Goal: Information Seeking & Learning: Learn about a topic

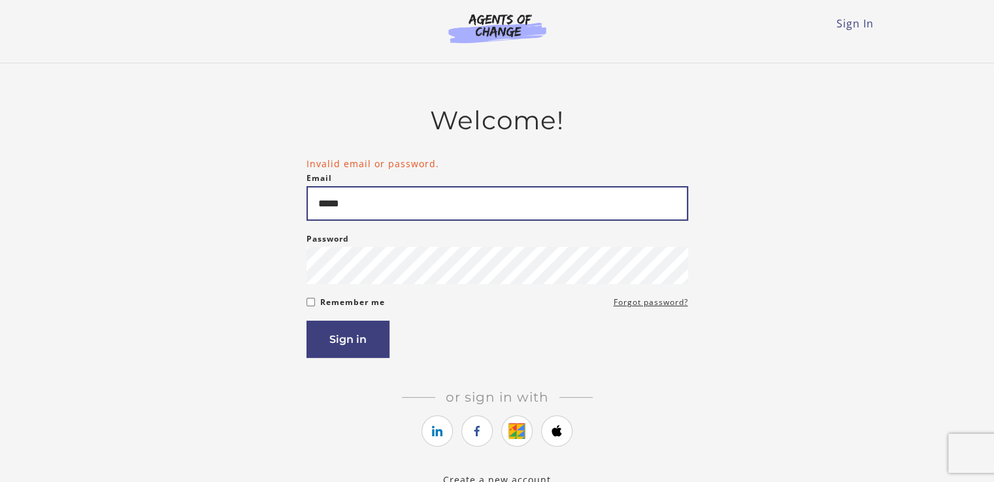
click at [377, 201] on input "*****" at bounding box center [497, 203] width 382 height 35
type input "*"
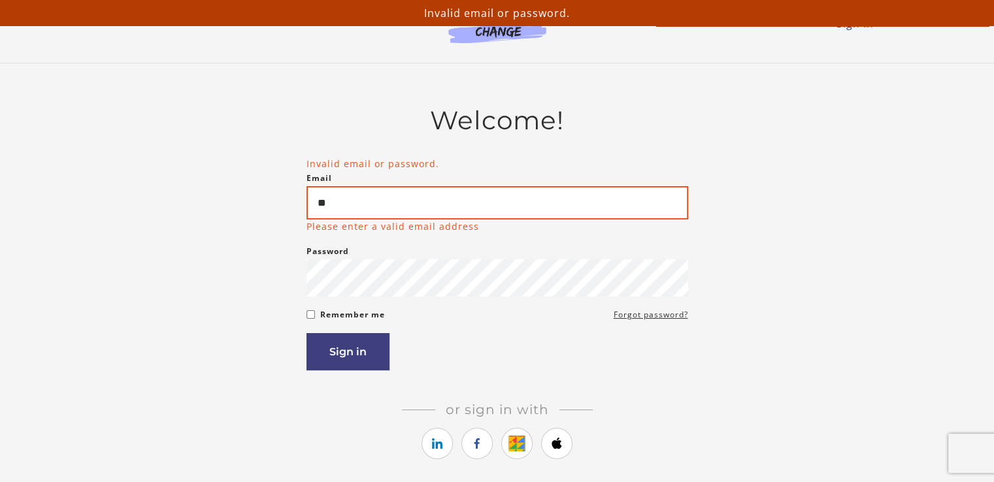
click at [357, 212] on input "**" at bounding box center [497, 202] width 382 height 33
type input "*"
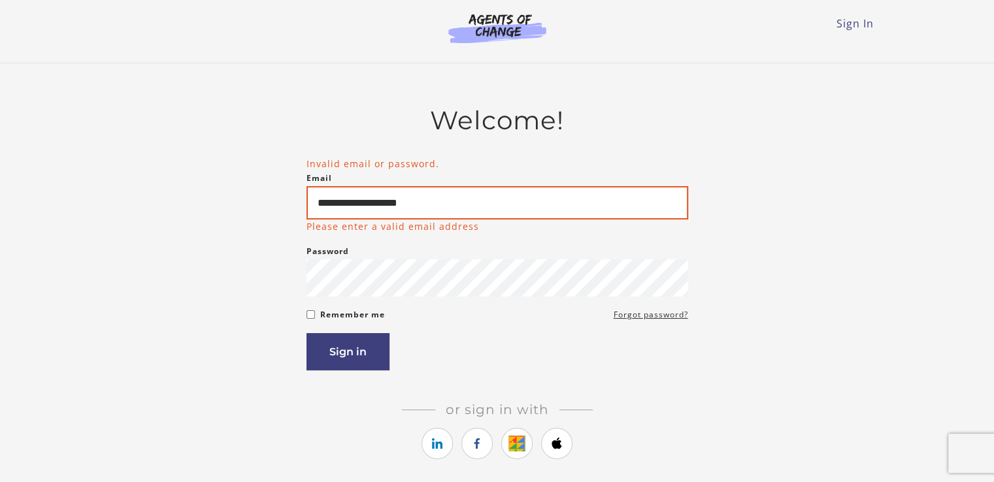
type input "**********"
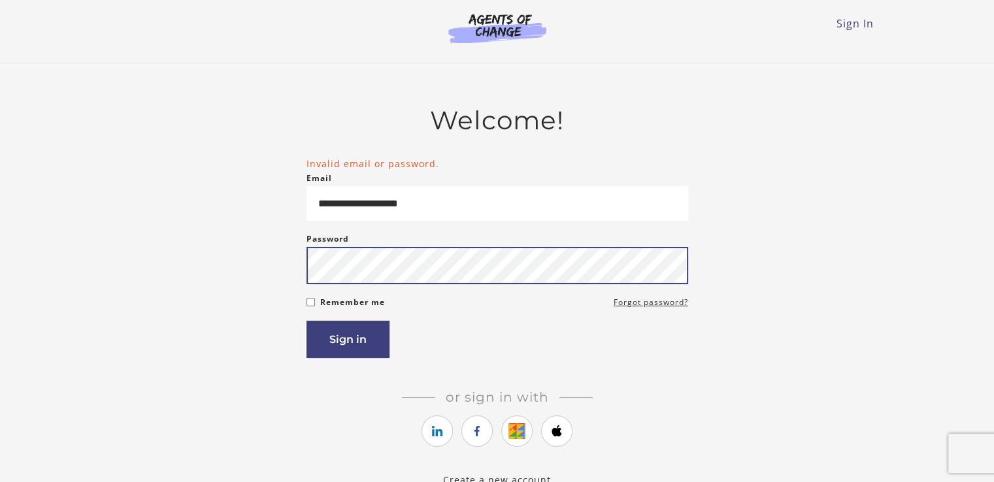
click at [306, 321] on button "Sign in" at bounding box center [347, 339] width 83 height 37
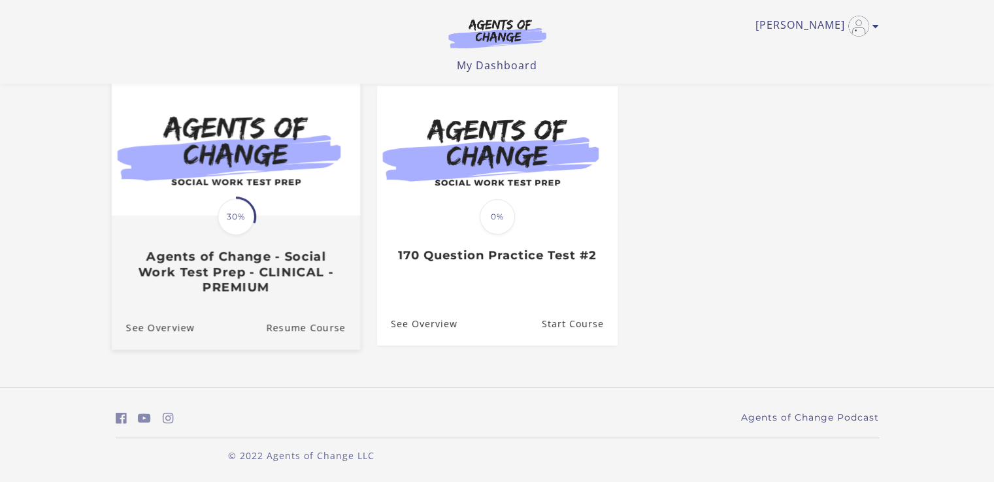
click at [225, 233] on span at bounding box center [235, 217] width 57 height 57
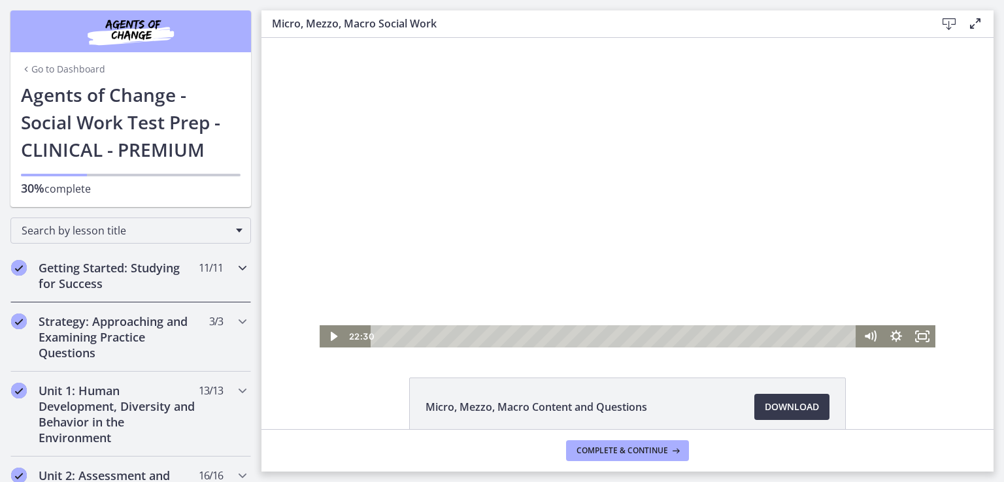
click at [134, 272] on h2 "Getting Started: Studying for Success" at bounding box center [118, 275] width 159 height 31
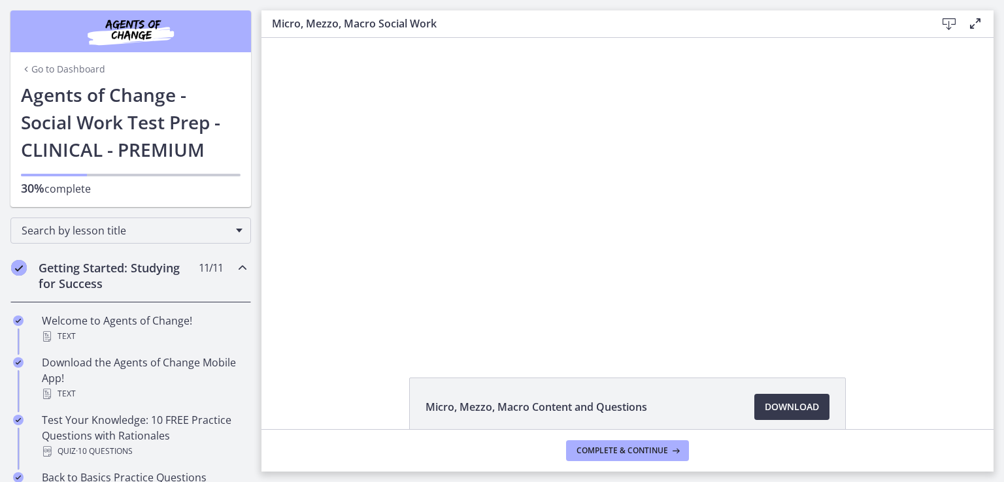
click at [81, 275] on h2 "Getting Started: Studying for Success" at bounding box center [118, 275] width 159 height 31
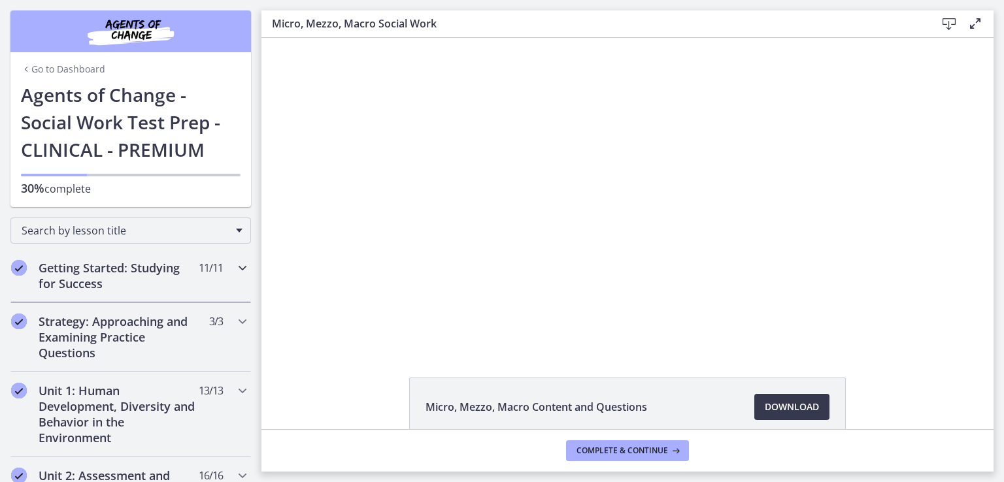
click at [81, 275] on h2 "Getting Started: Studying for Success" at bounding box center [118, 275] width 159 height 31
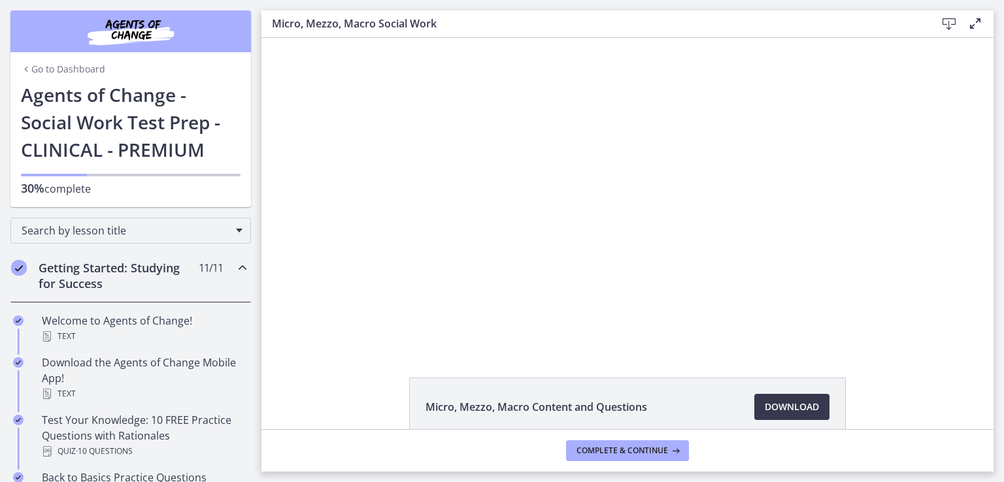
click at [972, 25] on icon at bounding box center [975, 24] width 16 height 16
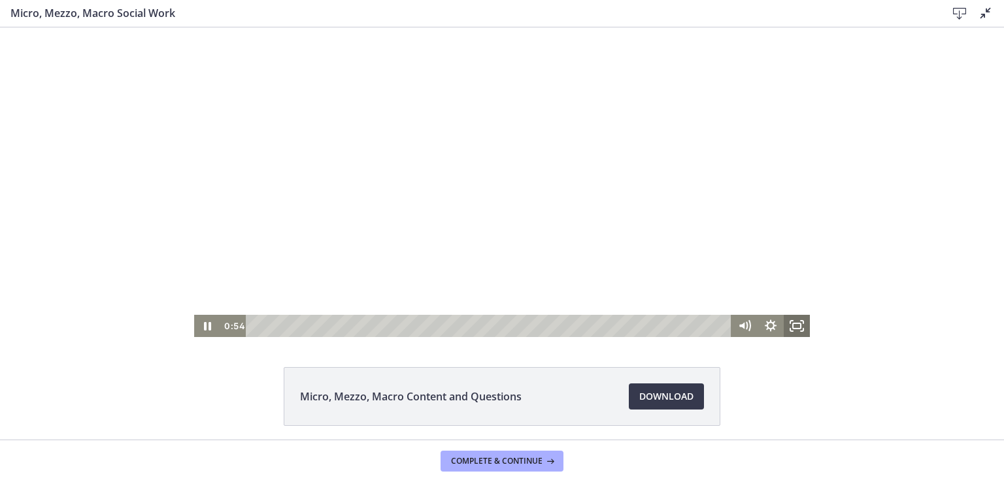
drag, startPoint x: 791, startPoint y: 322, endPoint x: 789, endPoint y: 406, distance: 83.7
click at [792, 322] on icon "Fullscreen" at bounding box center [797, 326] width 26 height 22
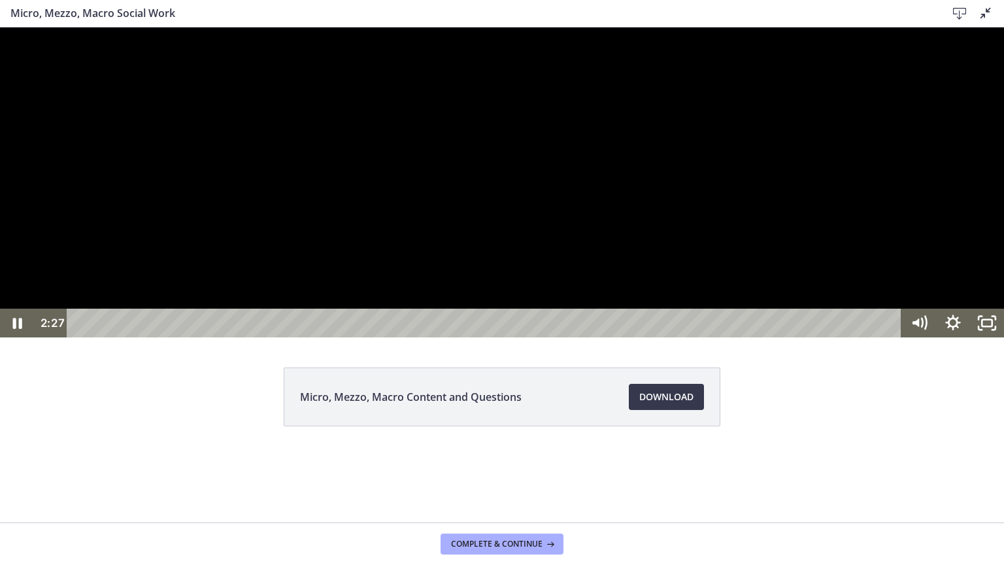
click at [844, 320] on div at bounding box center [502, 182] width 1004 height 310
click at [980, 337] on icon "Unfullscreen" at bounding box center [987, 322] width 34 height 29
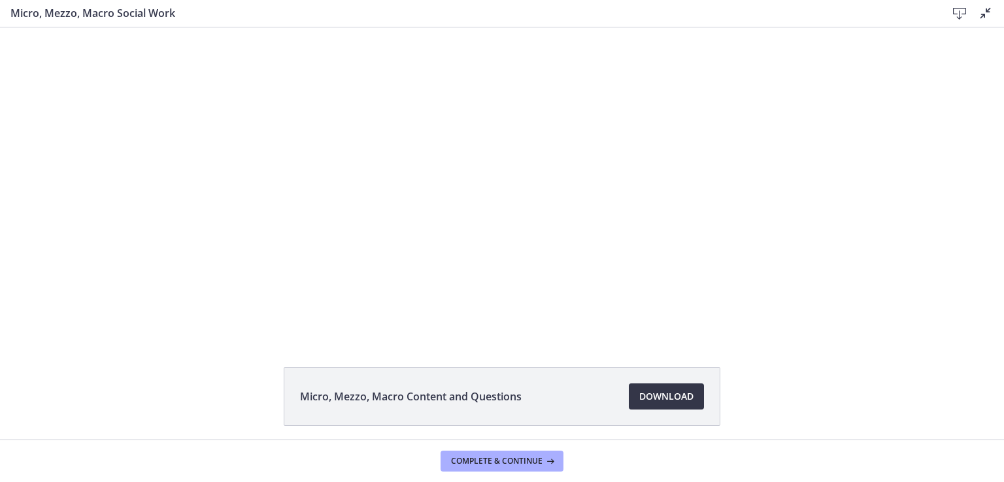
click at [659, 399] on span "Download Opens in a new window" at bounding box center [666, 397] width 54 height 16
drag, startPoint x: 502, startPoint y: 462, endPoint x: 495, endPoint y: 465, distance: 7.9
click at [497, 464] on span "Complete & continue" at bounding box center [496, 461] width 91 height 10
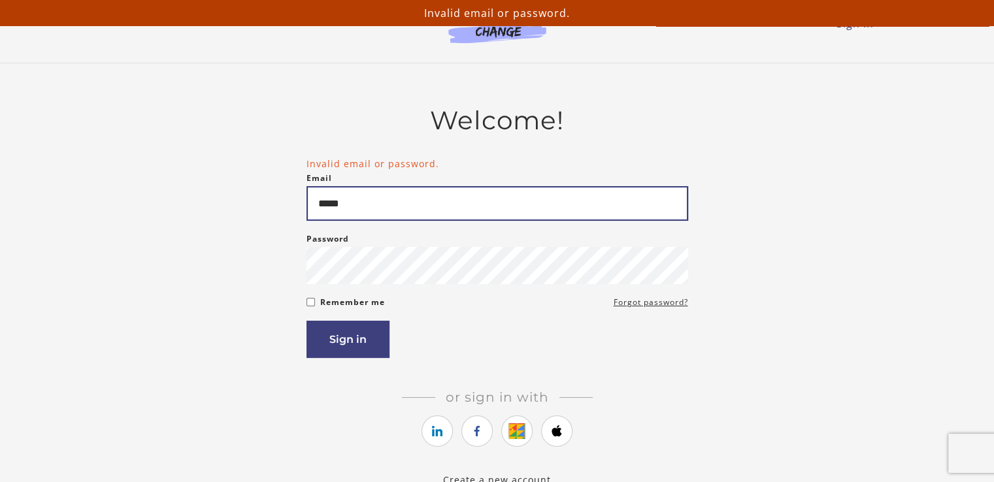
click at [376, 206] on input "*****" at bounding box center [497, 203] width 382 height 35
type input "**********"
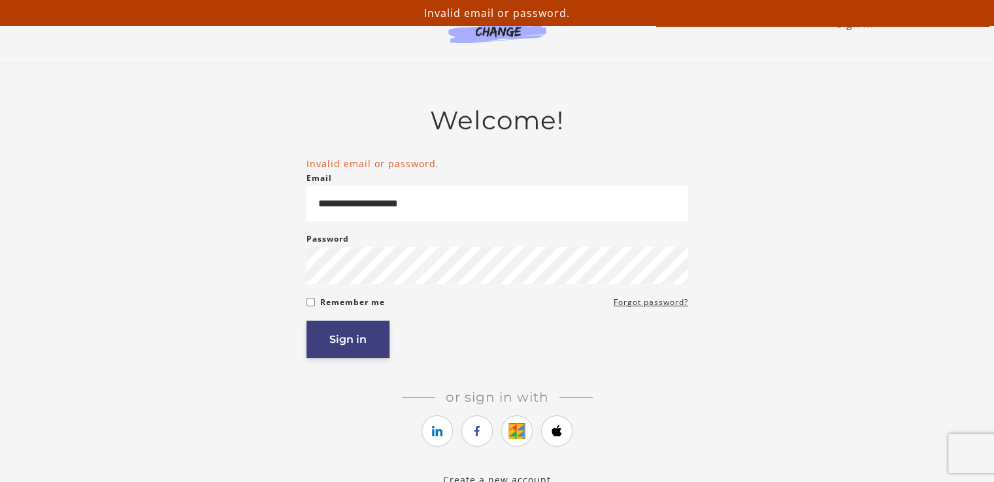
click at [340, 342] on button "Sign in" at bounding box center [347, 339] width 83 height 37
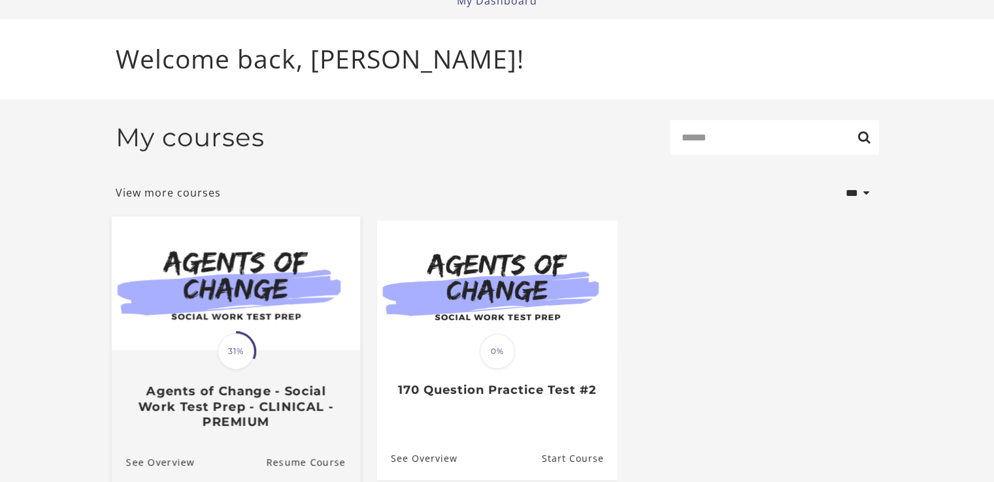
scroll to position [118, 0]
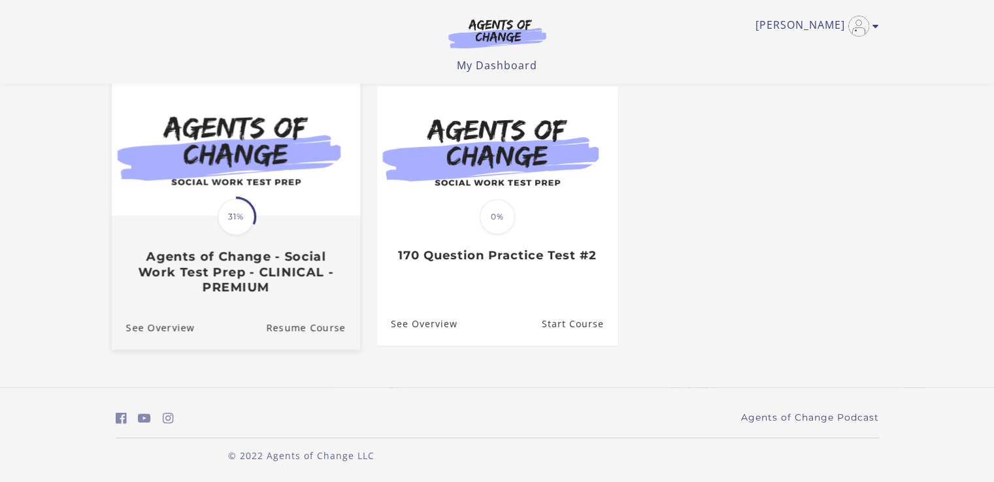
click at [220, 165] on img at bounding box center [235, 149] width 248 height 134
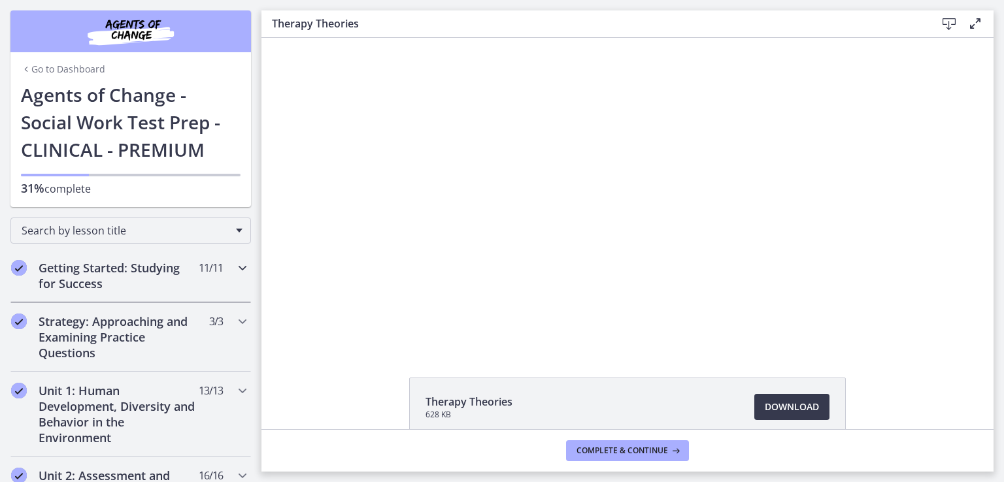
click at [235, 265] on icon "Chapters" at bounding box center [243, 268] width 16 height 16
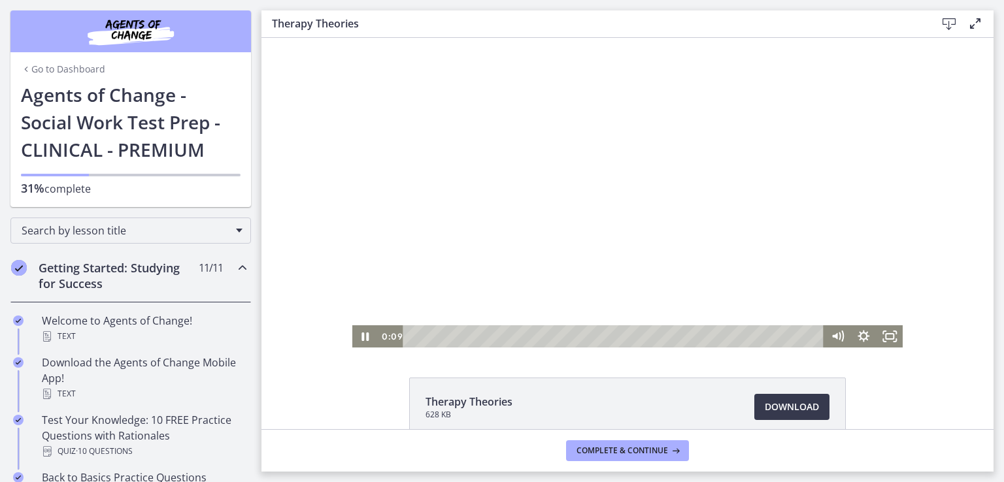
click at [602, 197] on div at bounding box center [627, 193] width 551 height 310
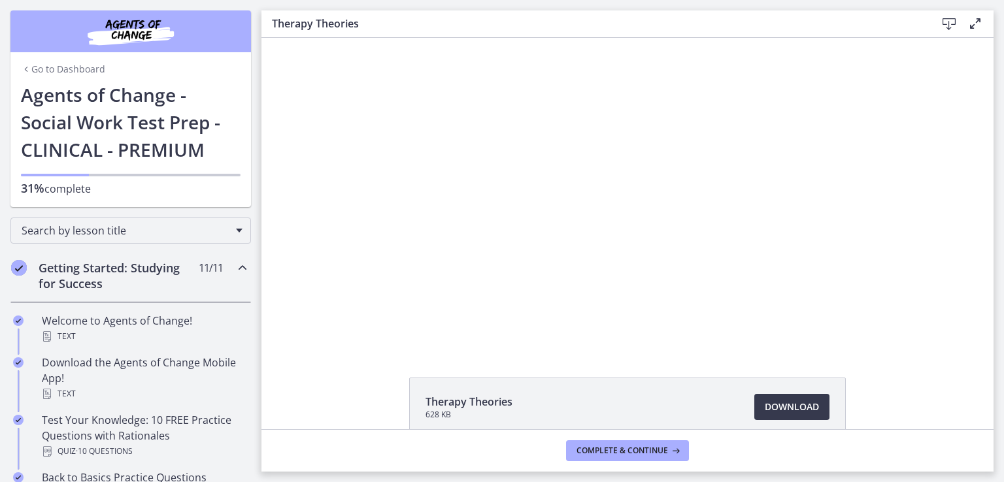
click at [112, 278] on h2 "Getting Started: Studying for Success" at bounding box center [118, 275] width 159 height 31
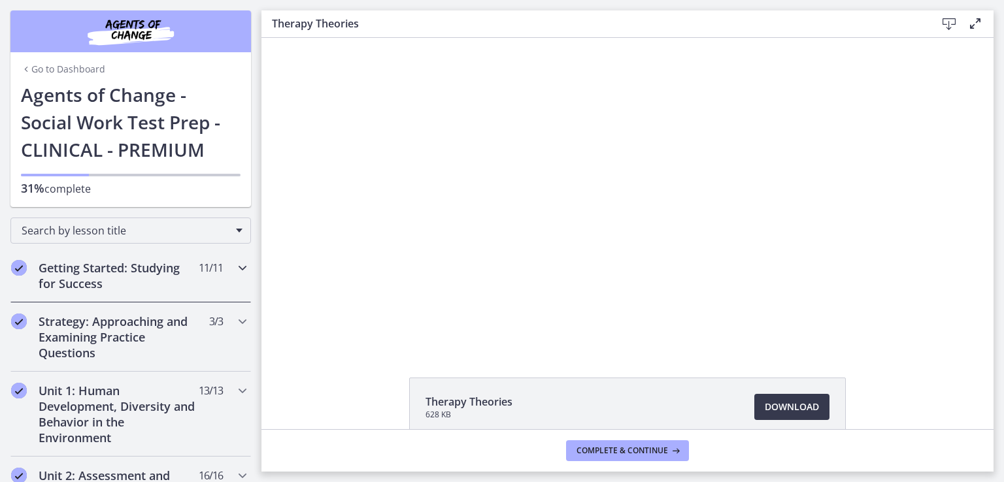
click at [112, 278] on h2 "Getting Started: Studying for Success" at bounding box center [118, 275] width 159 height 31
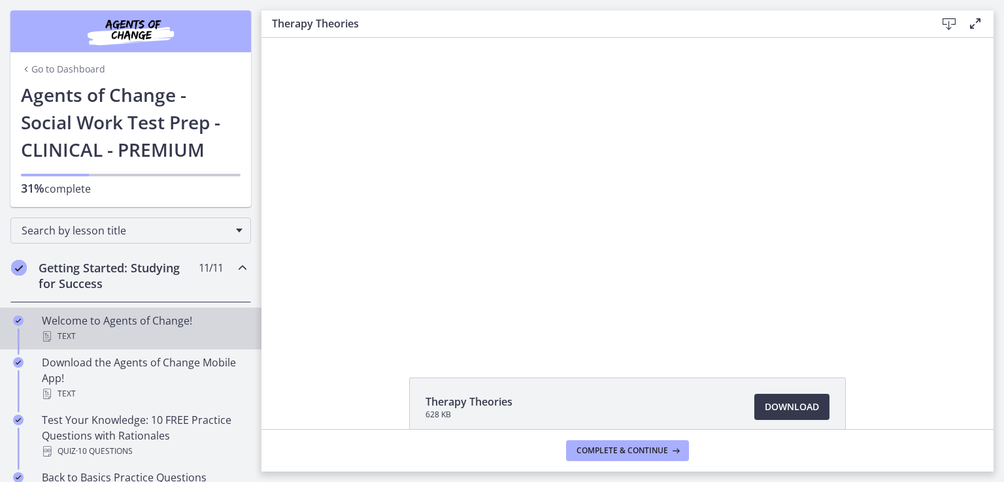
click at [77, 329] on div "Text" at bounding box center [144, 337] width 204 height 16
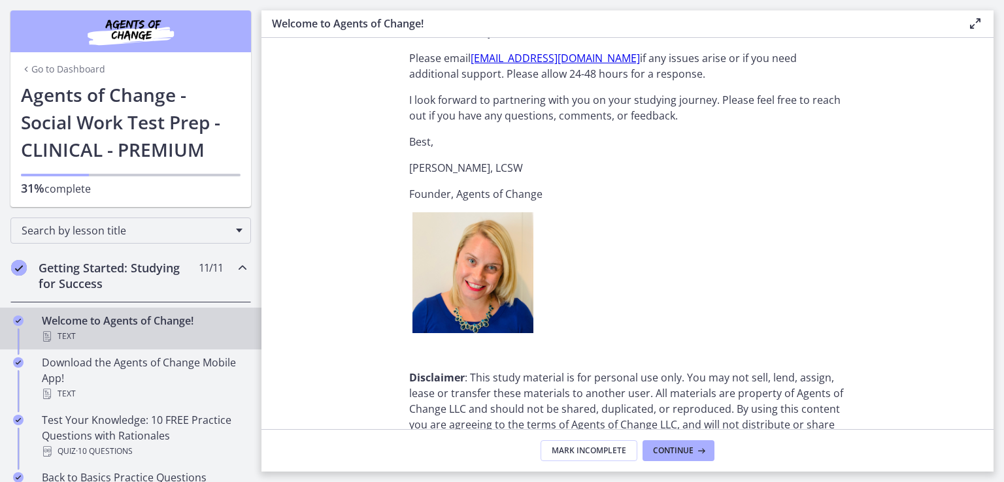
scroll to position [1645, 0]
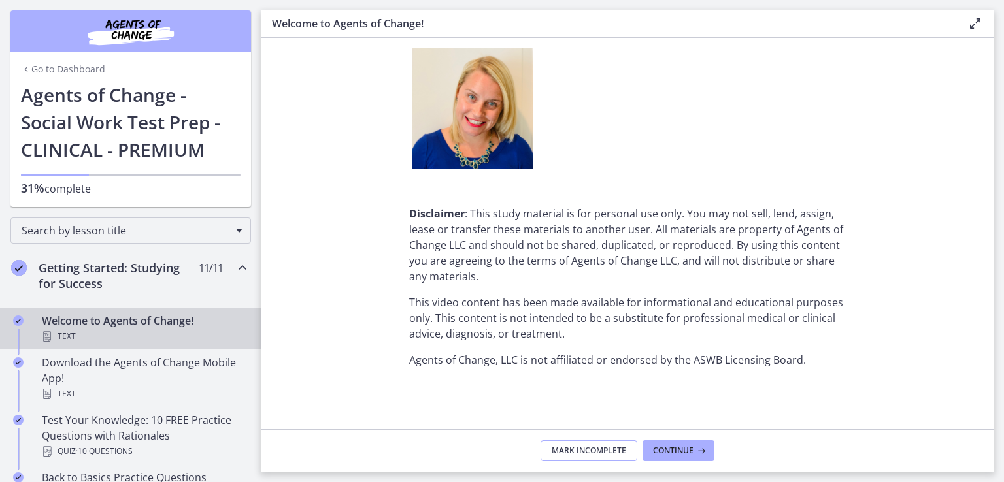
click at [589, 448] on span "Mark Incomplete" at bounding box center [589, 451] width 74 height 10
click at [633, 450] on span "Complete & continue" at bounding box center [621, 451] width 91 height 10
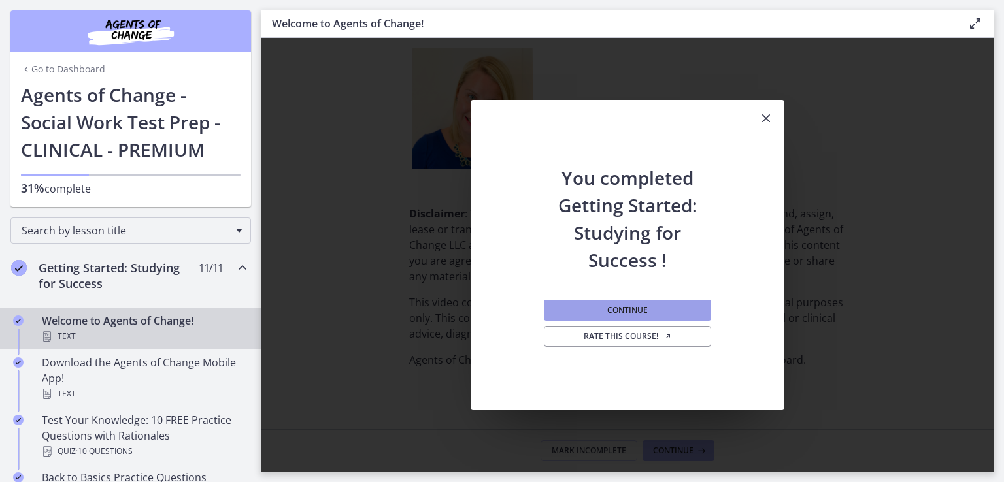
click at [637, 308] on span "Continue" at bounding box center [627, 310] width 41 height 10
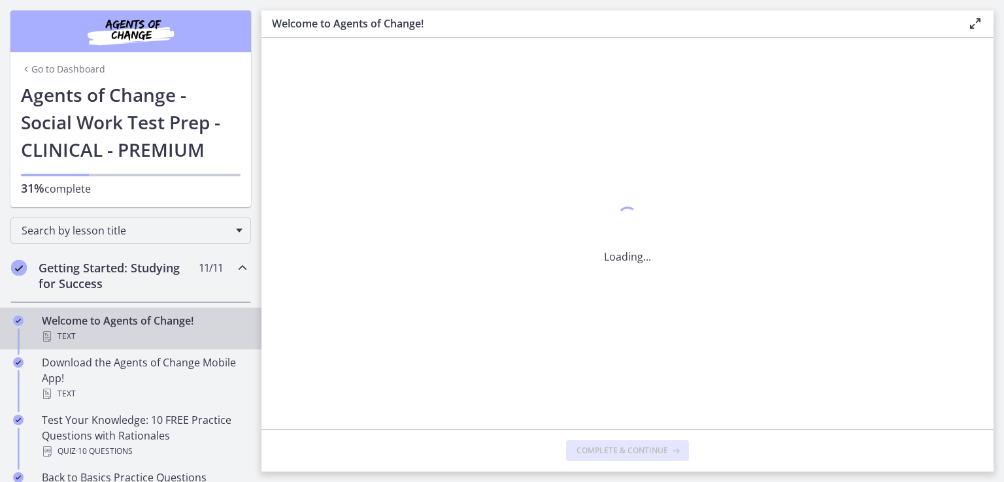
scroll to position [0, 0]
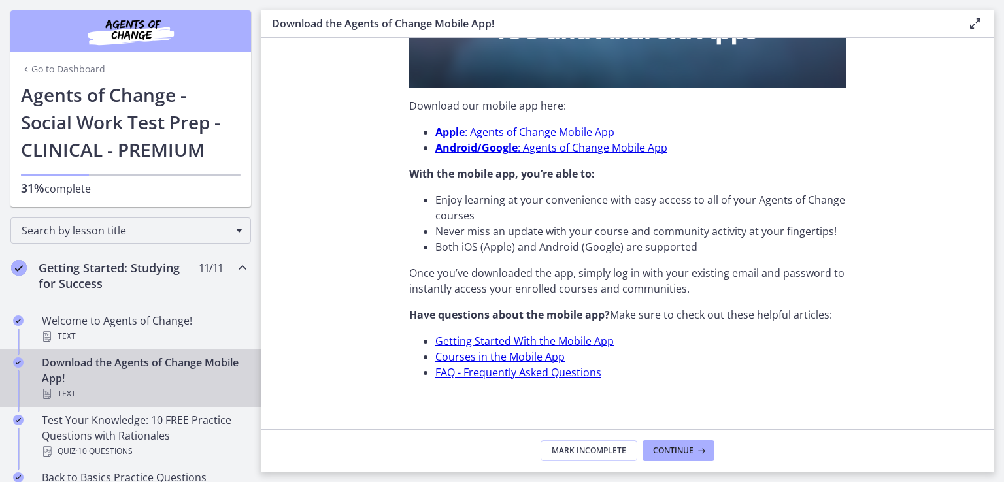
scroll to position [408, 0]
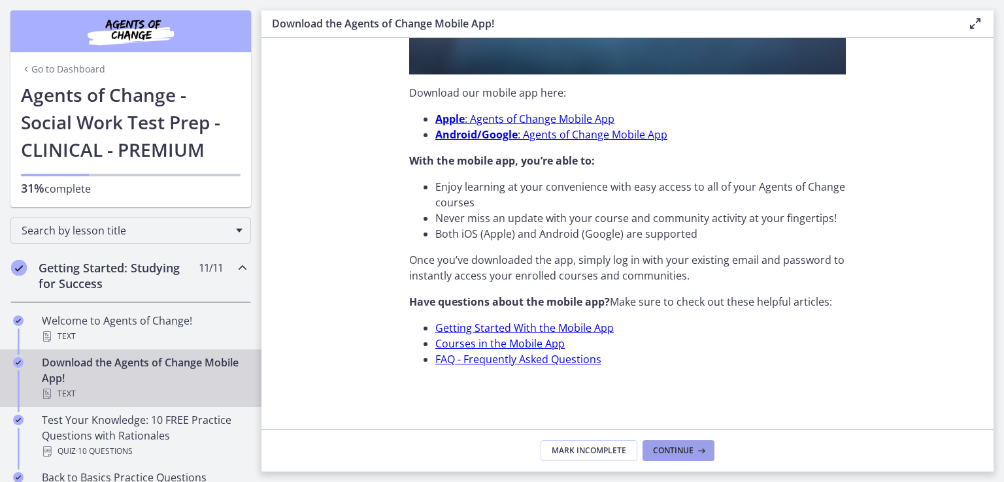
click at [672, 451] on span "Continue" at bounding box center [673, 451] width 41 height 10
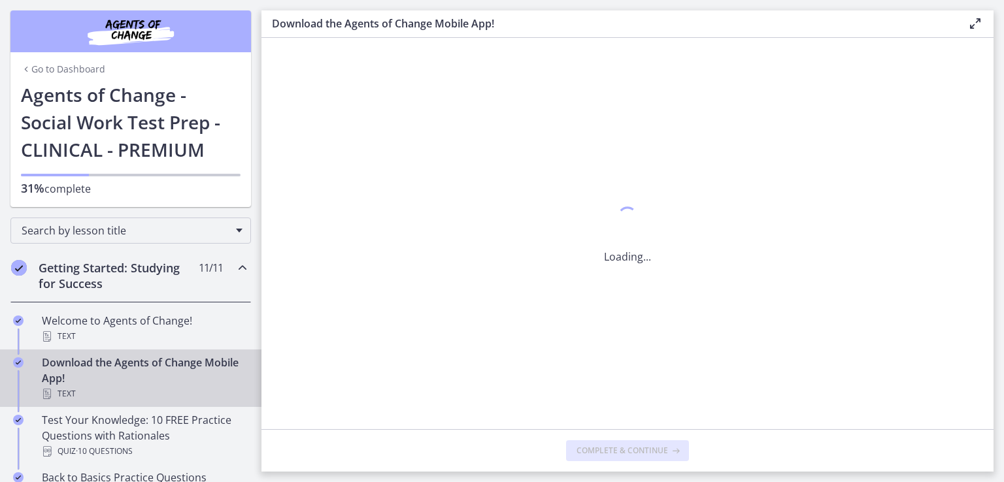
scroll to position [0, 0]
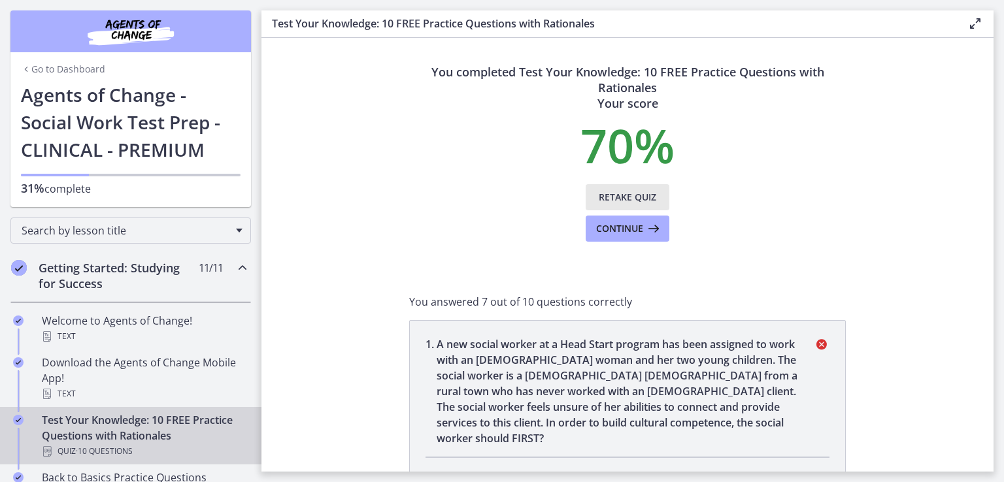
click at [631, 202] on span "Retake Quiz" at bounding box center [628, 198] width 58 height 16
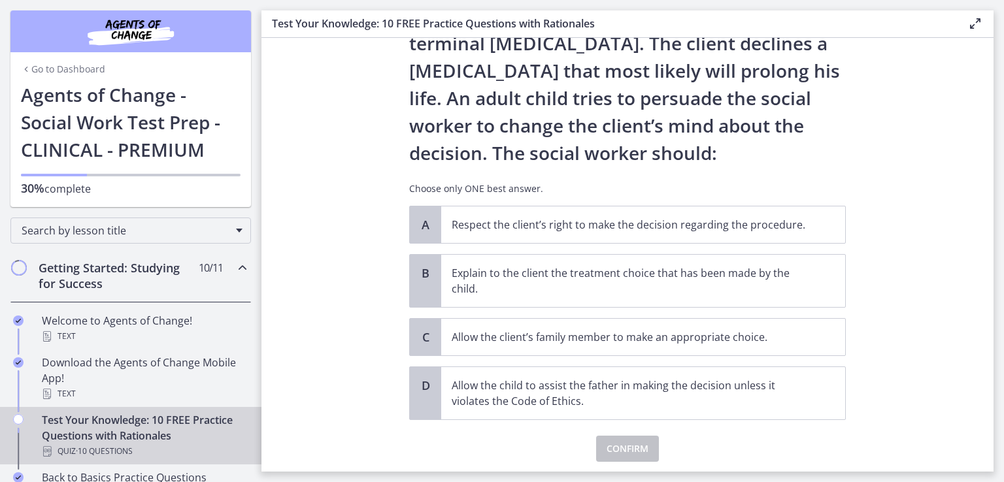
scroll to position [106, 0]
click at [502, 223] on p "Respect the client’s right to make the decision regarding the procedure." at bounding box center [630, 224] width 357 height 16
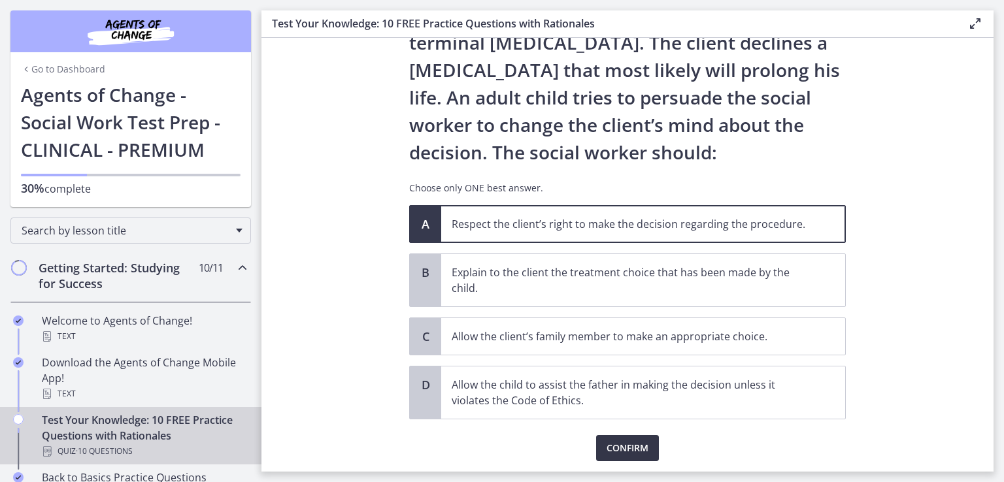
click at [627, 446] on span "Confirm" at bounding box center [627, 448] width 42 height 16
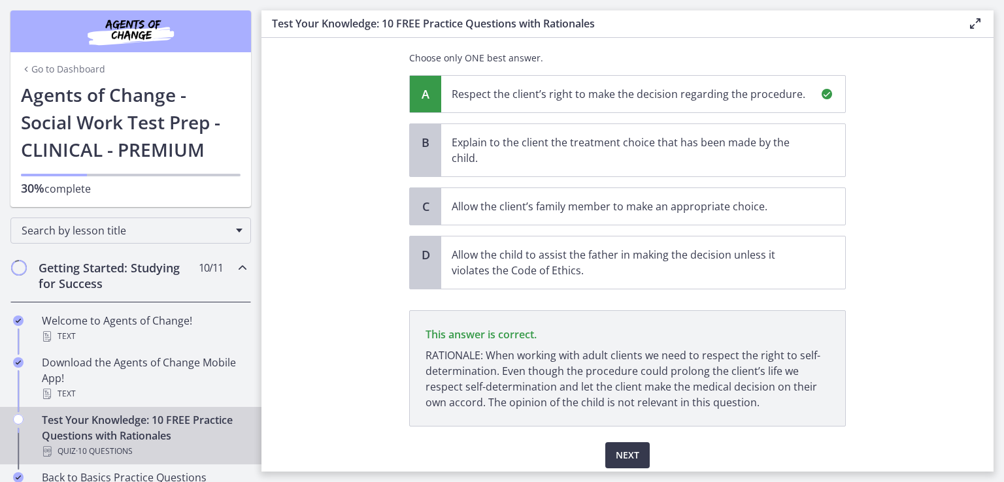
scroll to position [284, 0]
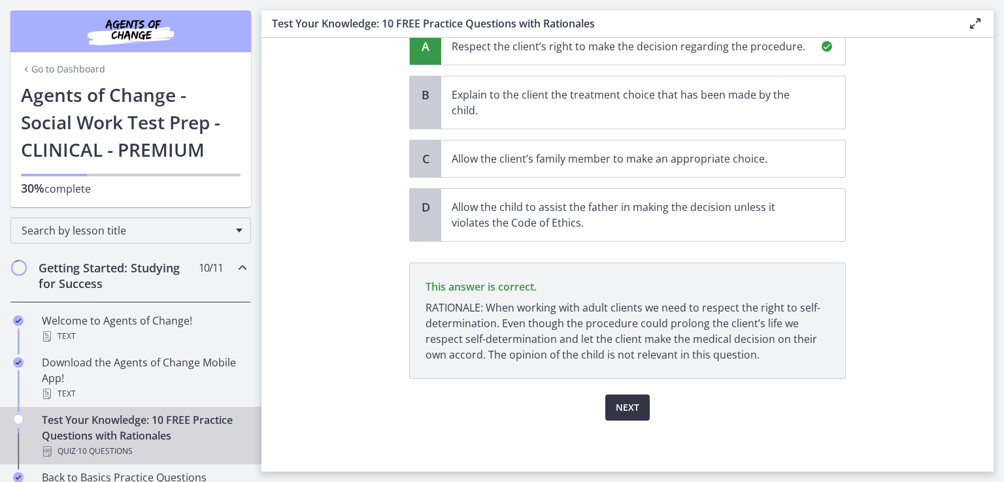
click at [625, 403] on span "Next" at bounding box center [628, 408] width 24 height 16
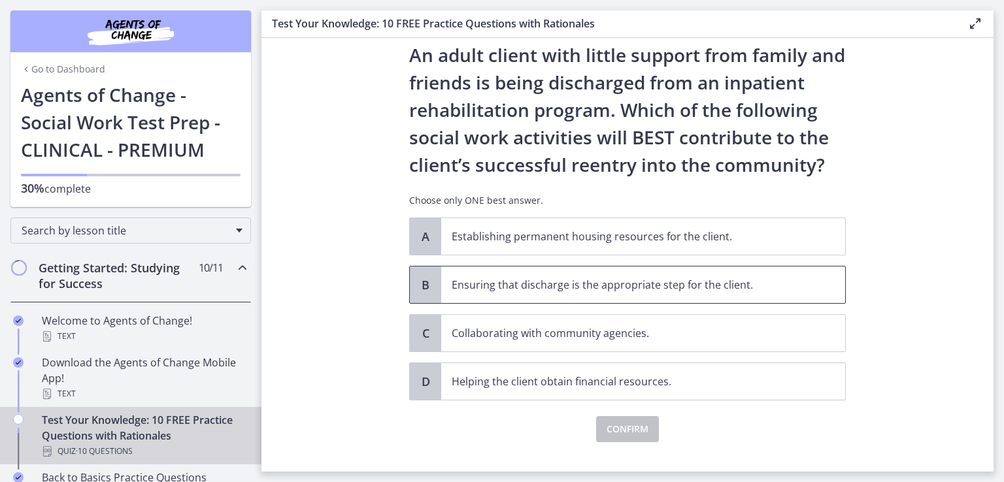
scroll to position [60, 0]
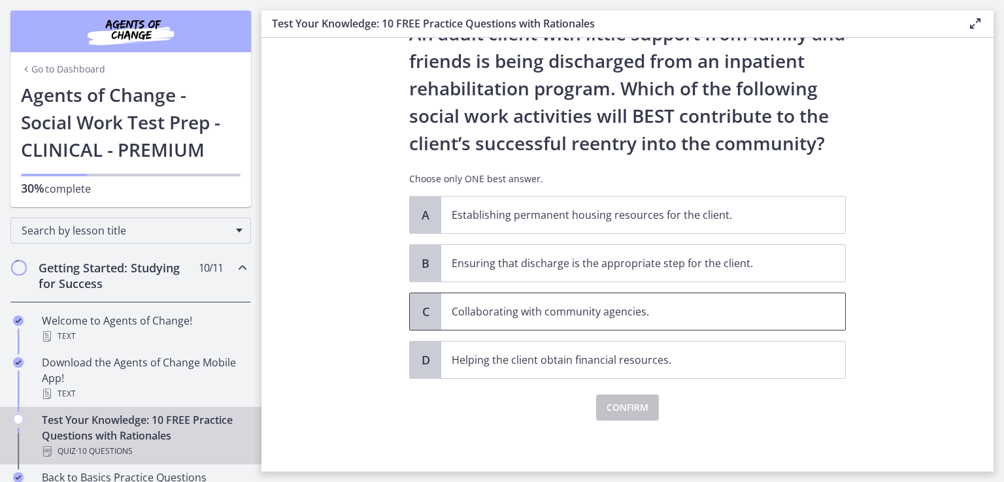
click at [604, 312] on p "Collaborating with community agencies." at bounding box center [630, 312] width 357 height 16
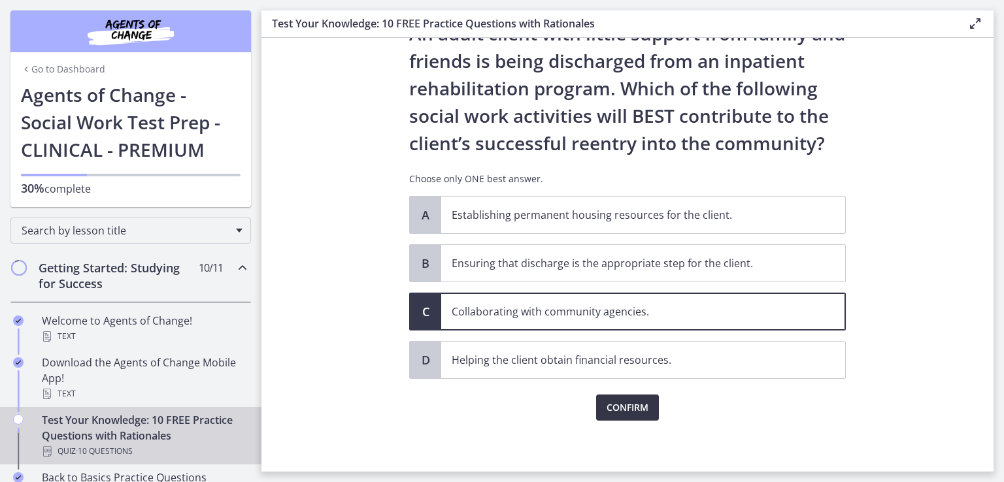
click at [632, 401] on span "Confirm" at bounding box center [627, 408] width 42 height 16
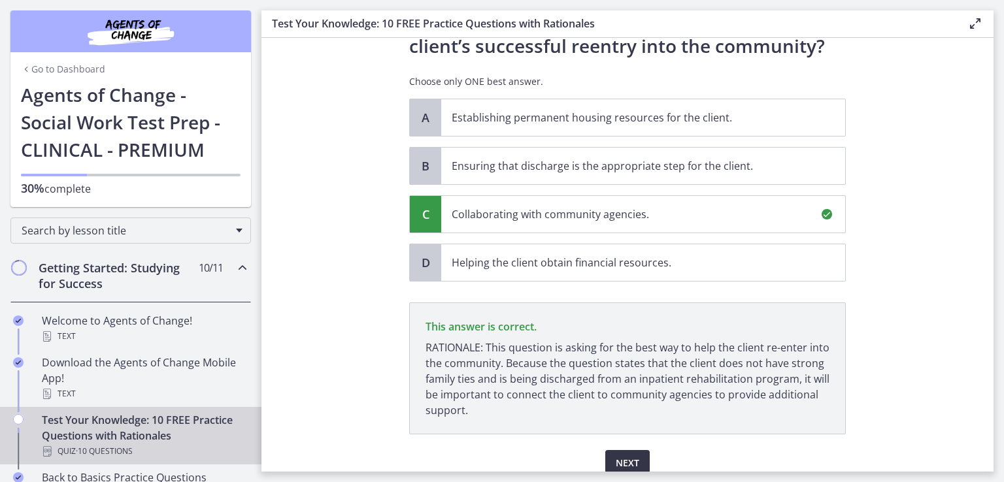
scroll to position [213, 0]
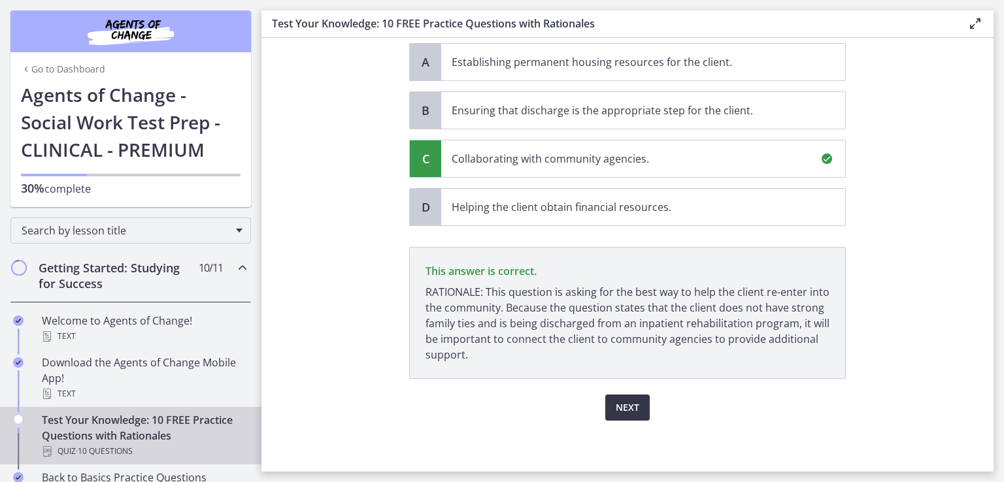
click at [633, 406] on span "Next" at bounding box center [628, 408] width 24 height 16
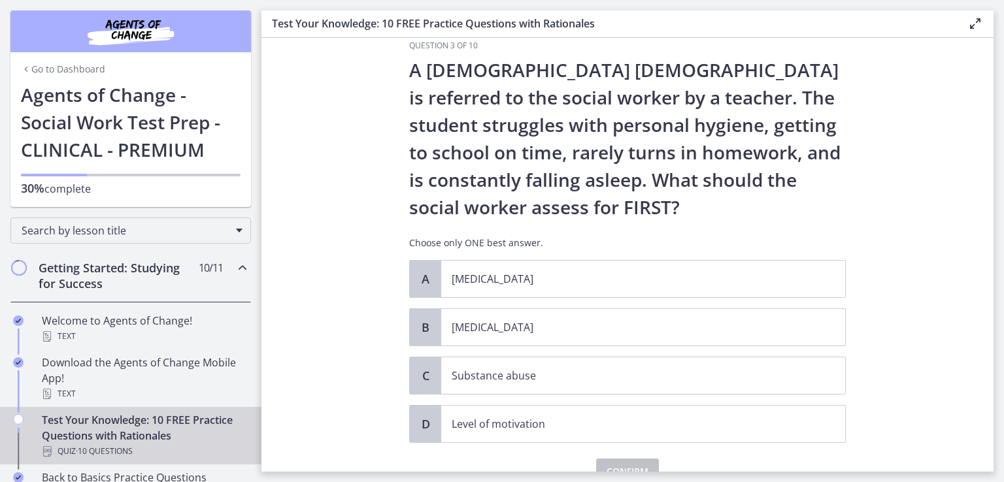
scroll to position [36, 0]
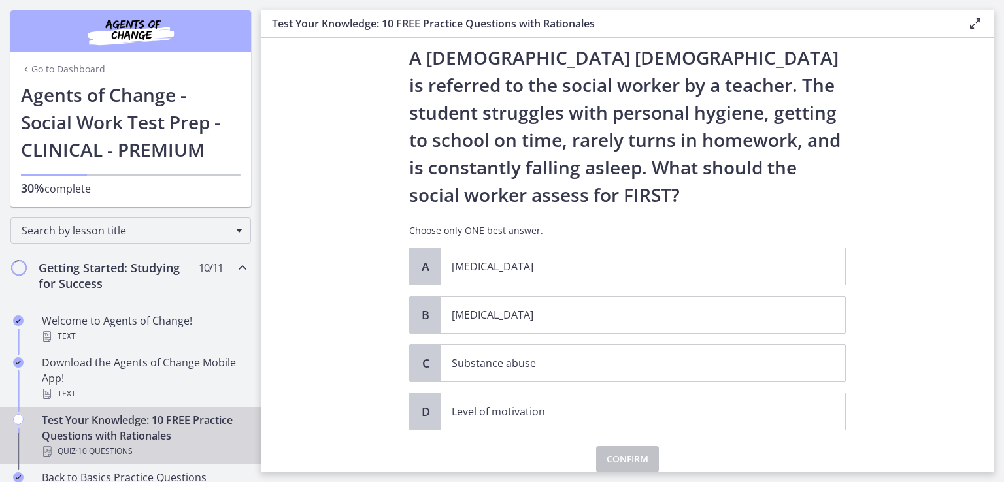
click at [865, 138] on section "Question 3 of 10 A [DEMOGRAPHIC_DATA] [DEMOGRAPHIC_DATA] is referred to the soc…" at bounding box center [627, 255] width 732 height 434
click at [498, 312] on p "[MEDICAL_DATA]" at bounding box center [630, 315] width 357 height 16
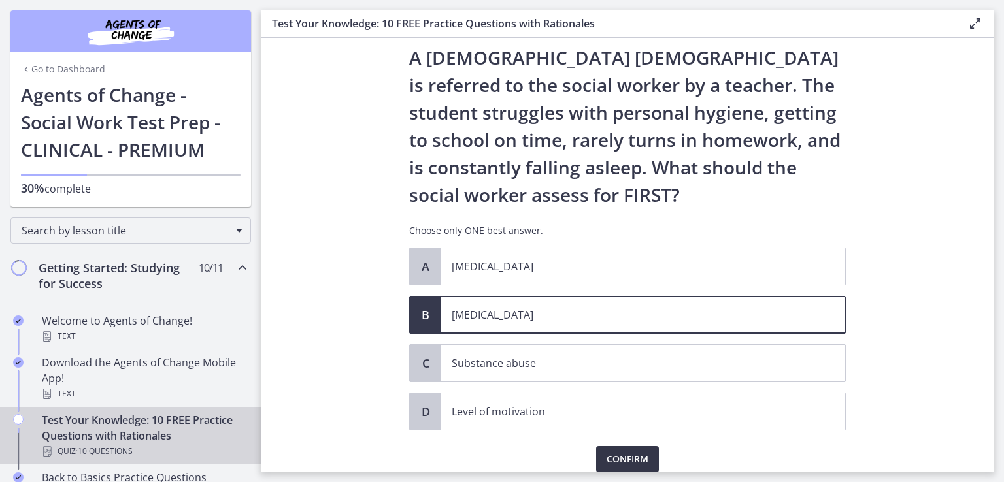
click at [612, 457] on span "Confirm" at bounding box center [627, 460] width 42 height 16
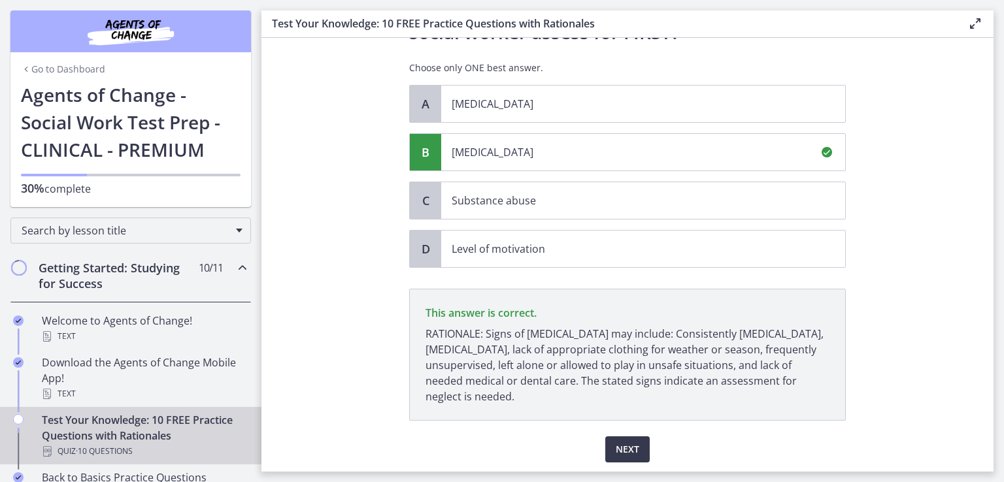
scroll to position [240, 0]
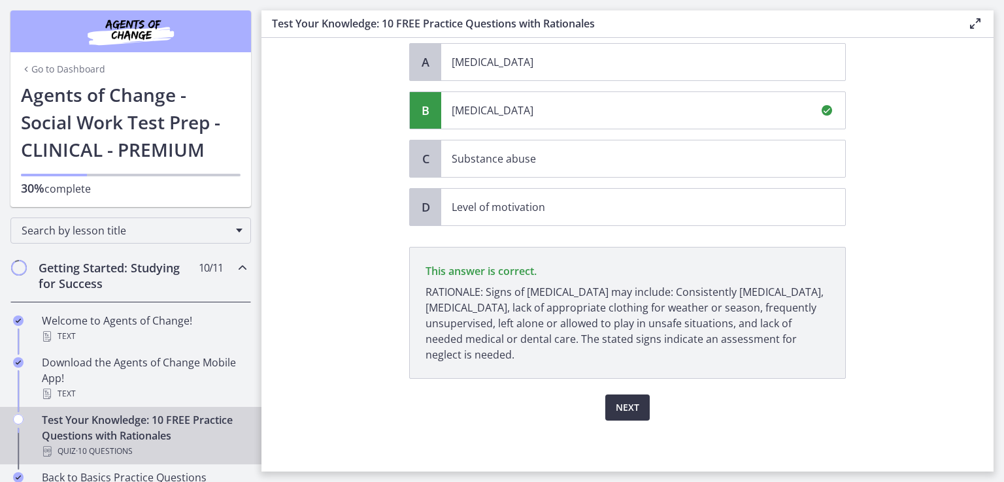
click at [618, 403] on span "Next" at bounding box center [628, 408] width 24 height 16
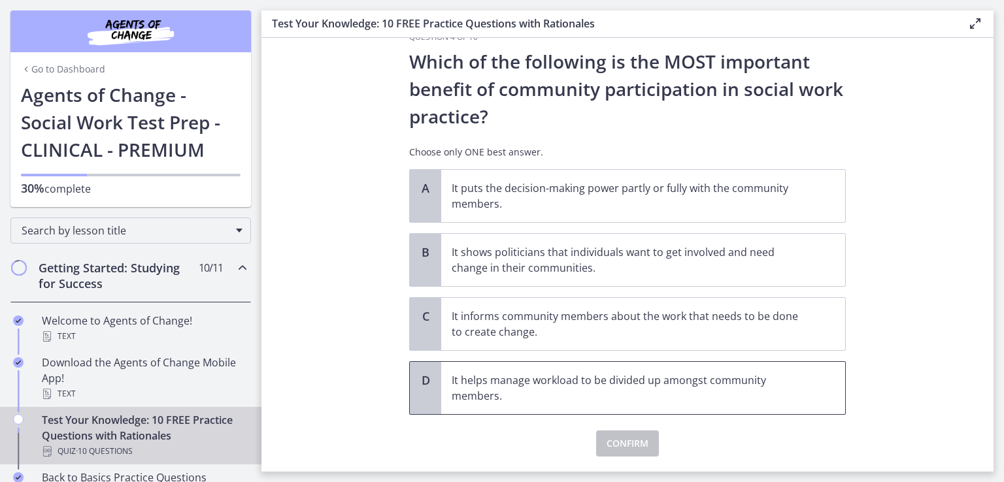
scroll to position [68, 0]
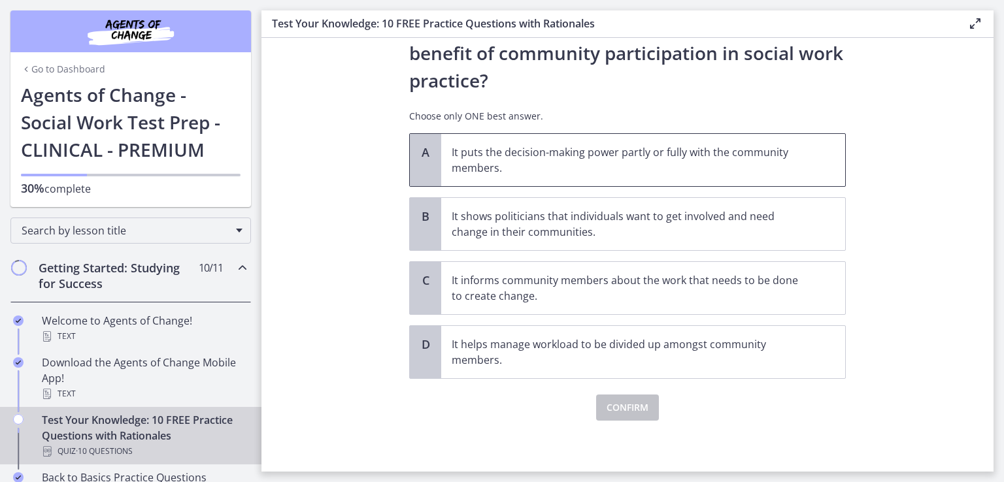
drag, startPoint x: 572, startPoint y: 163, endPoint x: 567, endPoint y: 178, distance: 16.5
click at [572, 163] on p "It puts the decision-making power partly or fully with the community members." at bounding box center [630, 159] width 357 height 31
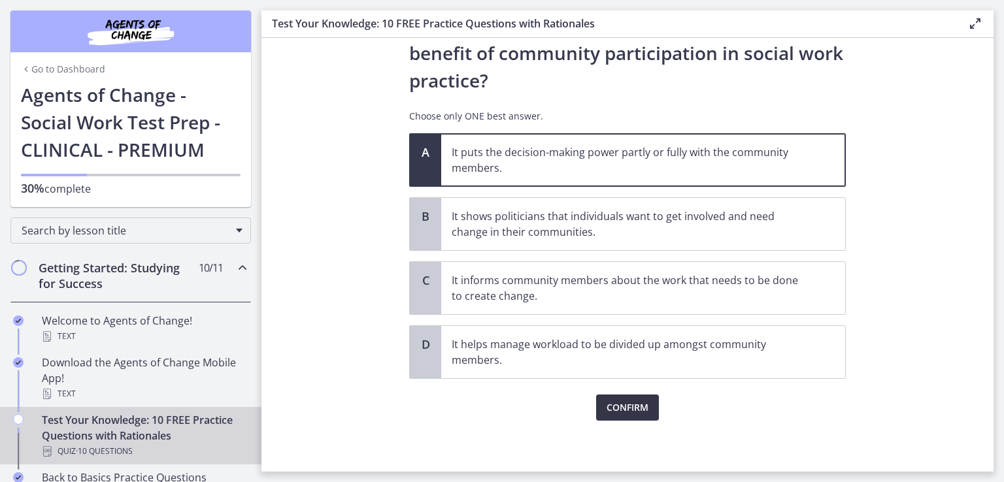
click at [618, 415] on button "Confirm" at bounding box center [627, 408] width 63 height 26
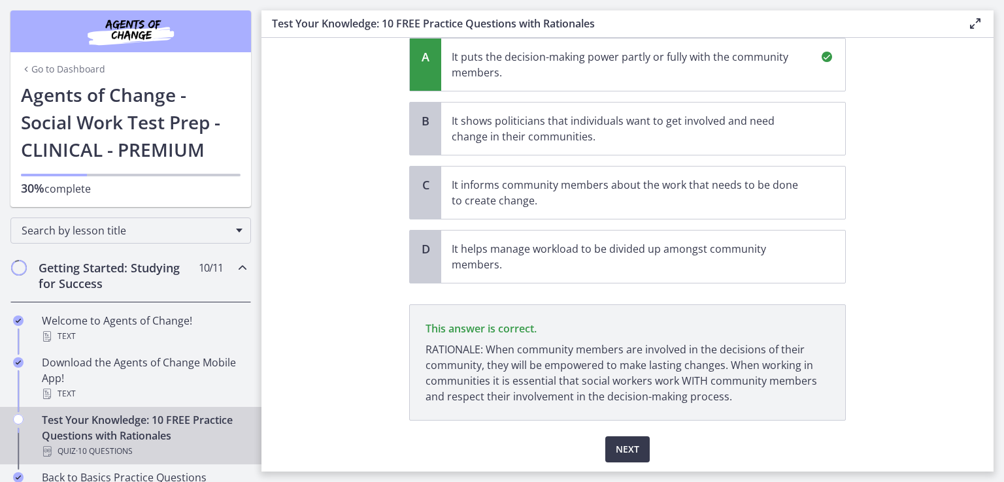
scroll to position [205, 0]
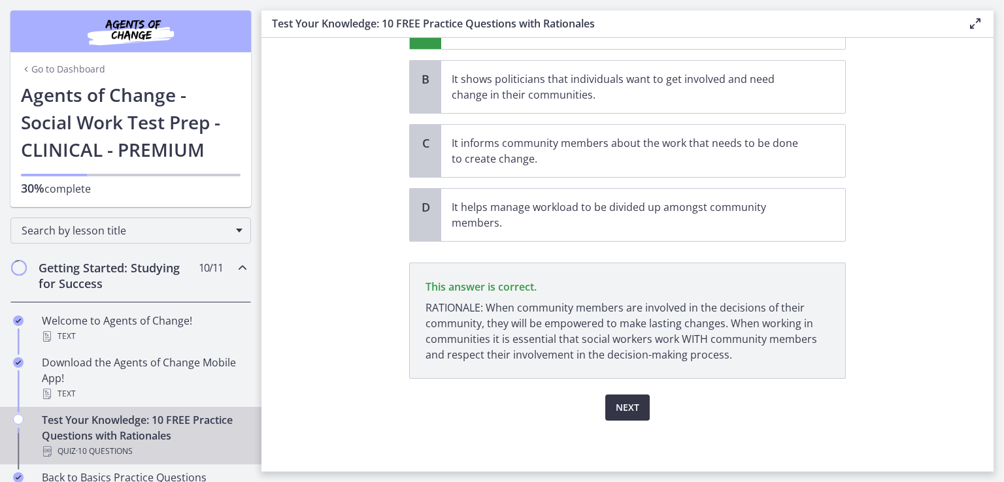
click at [625, 406] on span "Next" at bounding box center [628, 408] width 24 height 16
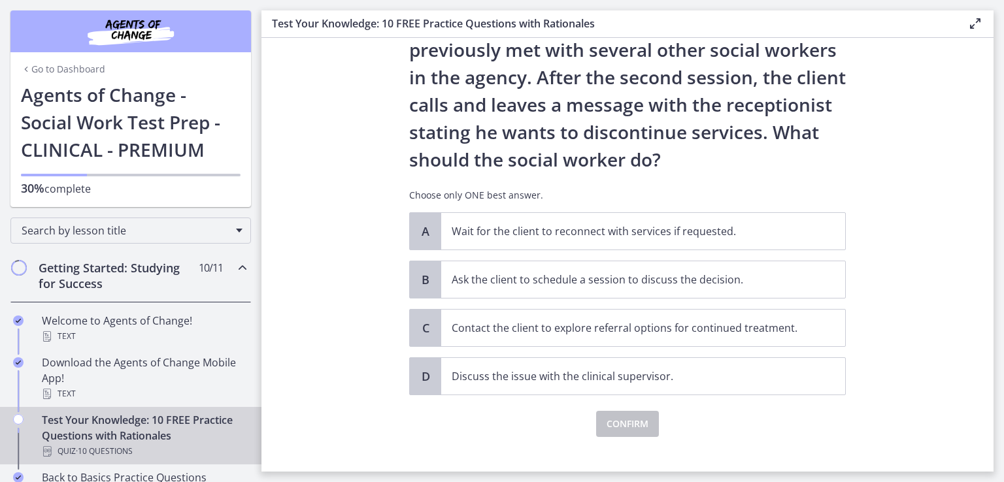
scroll to position [115, 0]
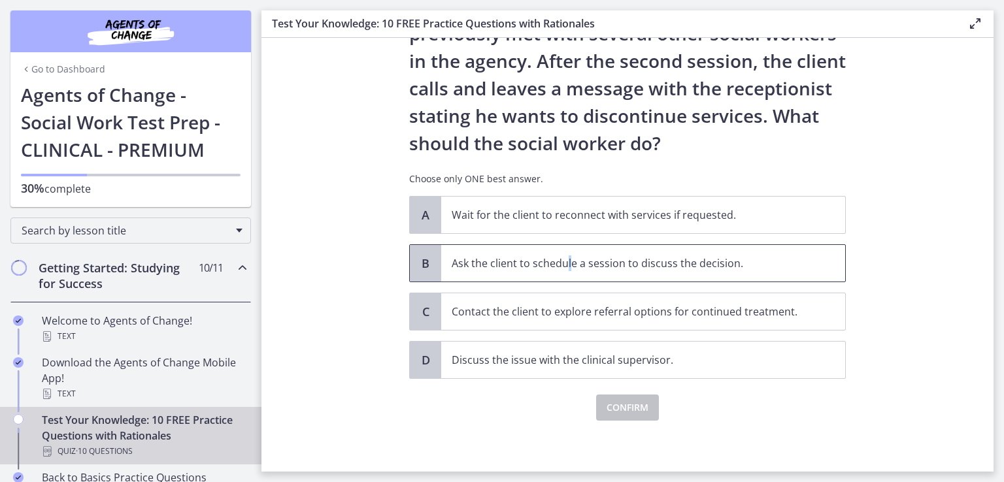
click at [563, 261] on p "Ask the client to schedule a session to discuss the decision." at bounding box center [630, 264] width 357 height 16
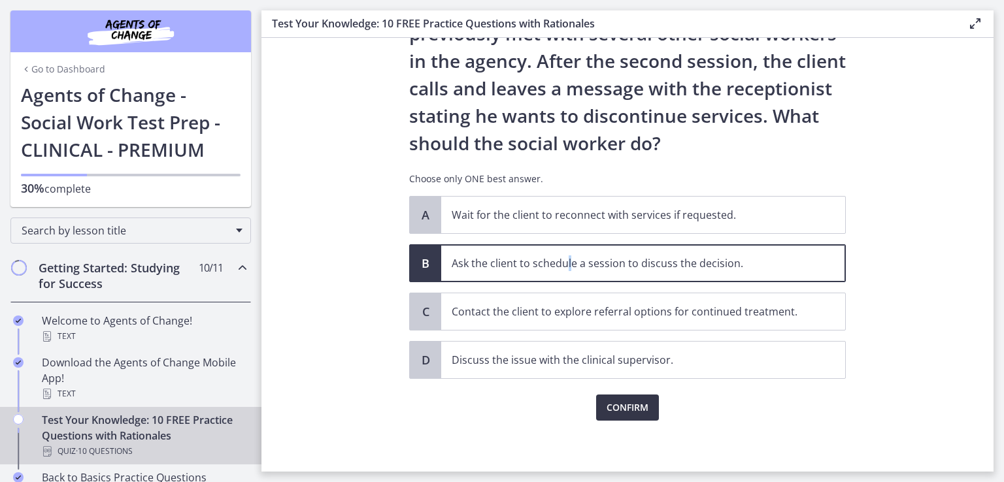
click at [630, 403] on span "Confirm" at bounding box center [627, 408] width 42 height 16
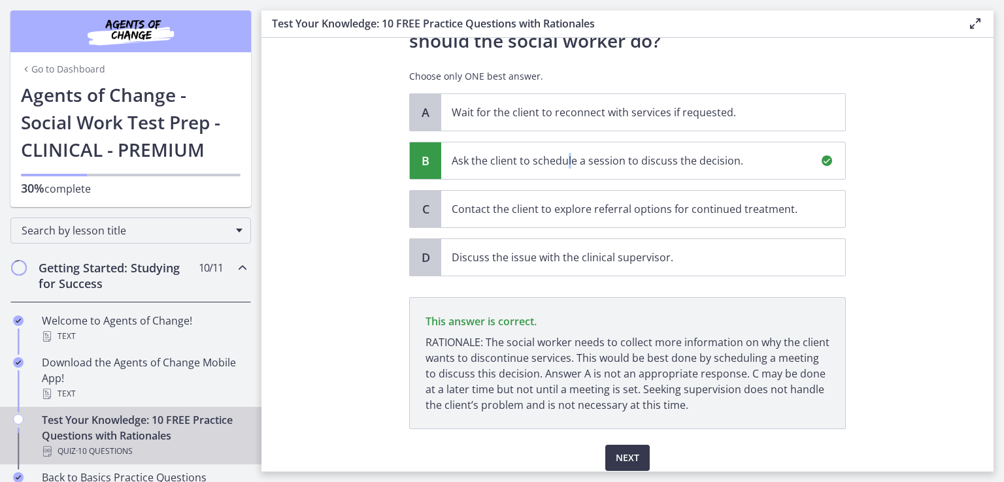
scroll to position [268, 0]
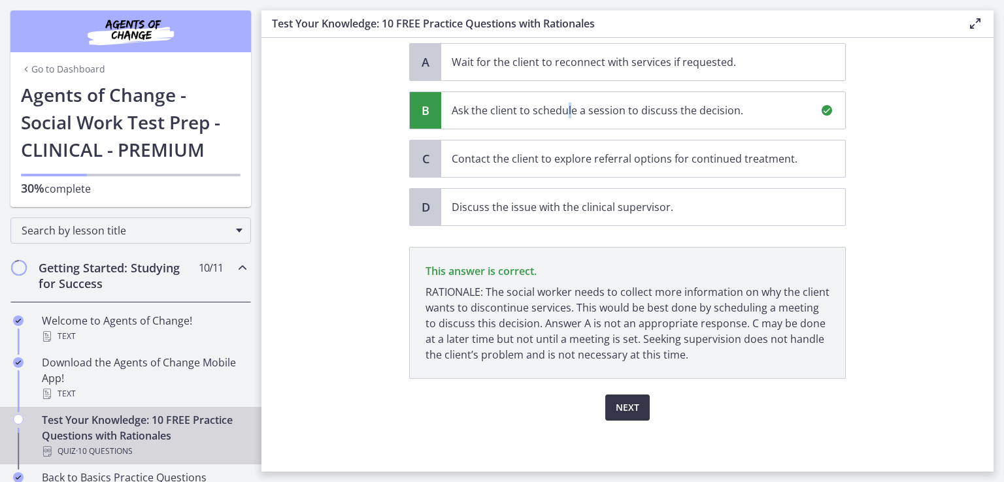
click at [621, 402] on span "Next" at bounding box center [628, 408] width 24 height 16
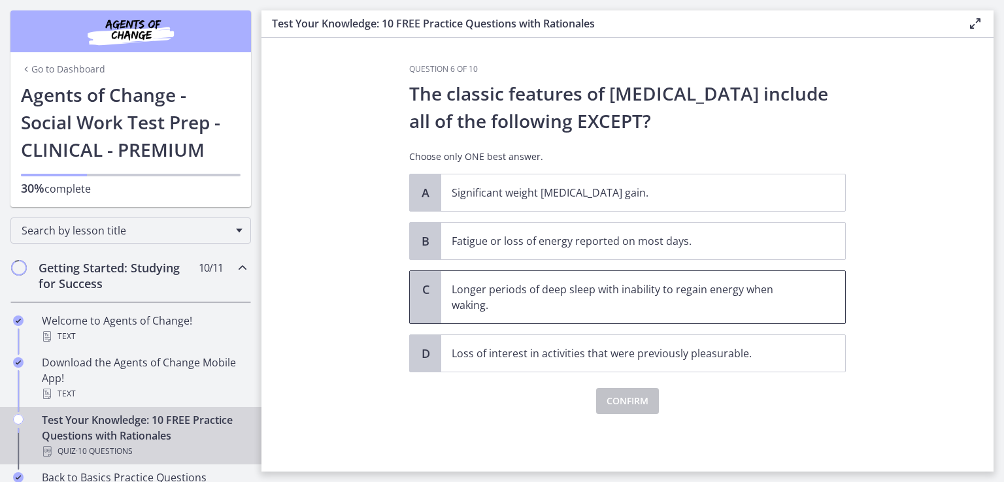
click at [573, 297] on p "Longer periods of deep sleep with inability to regain energy when waking." at bounding box center [630, 297] width 357 height 31
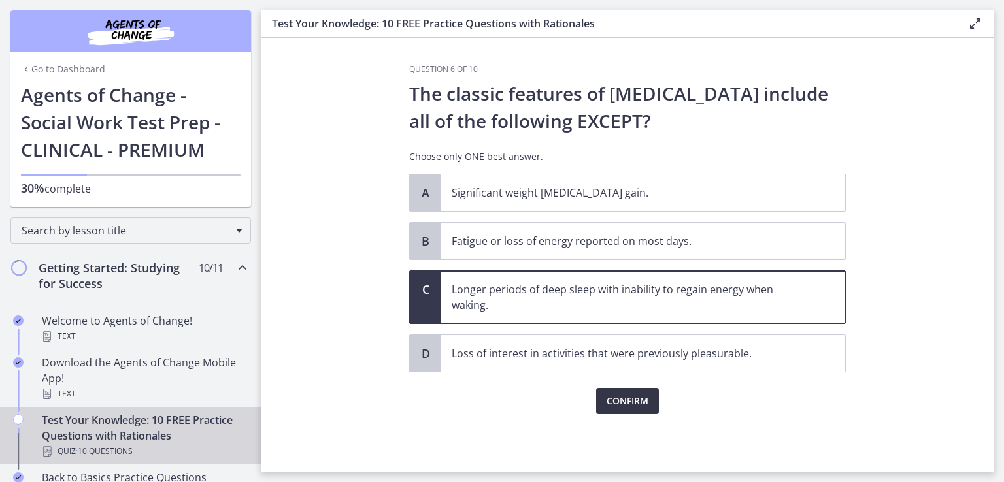
click at [628, 399] on span "Confirm" at bounding box center [627, 401] width 42 height 16
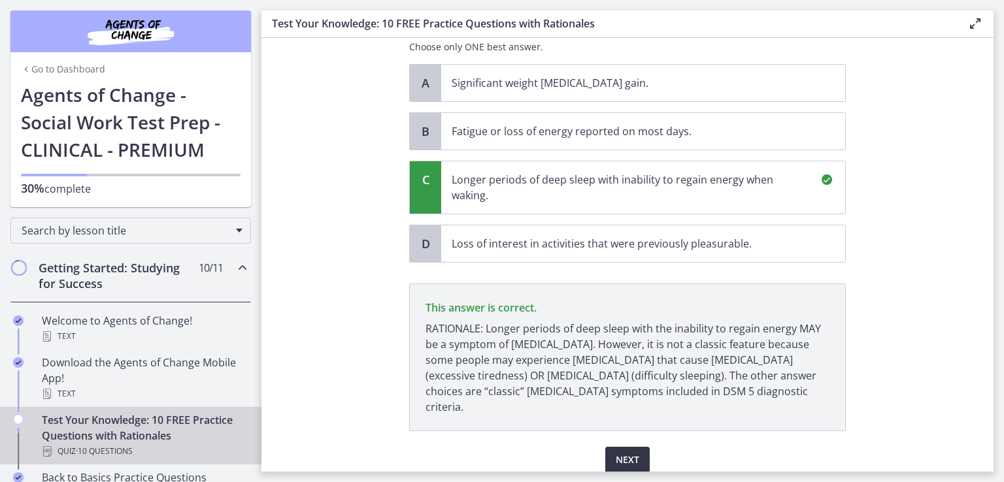
scroll to position [146, 0]
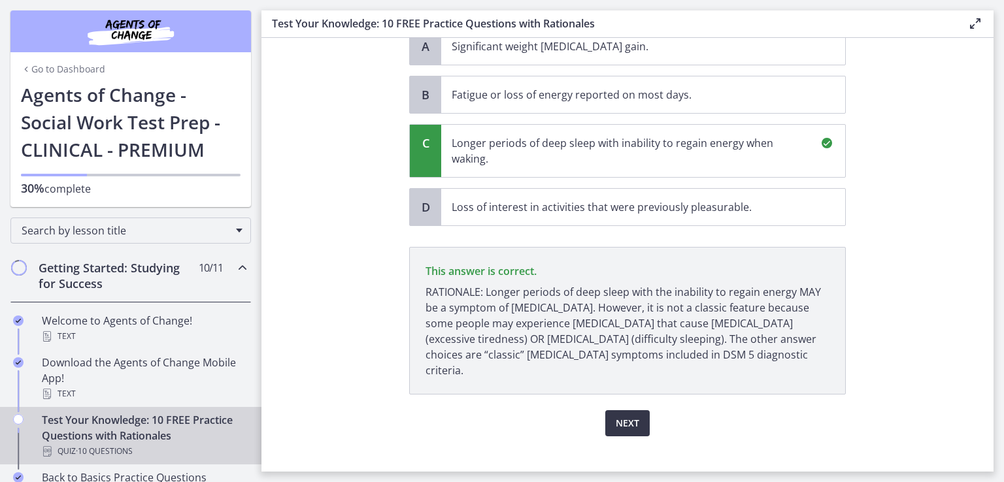
click at [627, 416] on span "Next" at bounding box center [628, 424] width 24 height 16
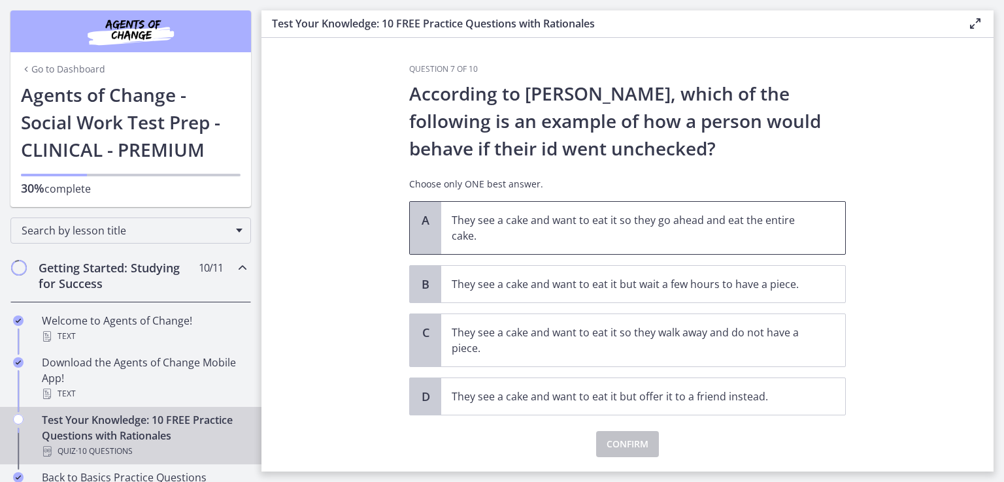
drag, startPoint x: 698, startPoint y: 223, endPoint x: 691, endPoint y: 232, distance: 11.6
click at [697, 224] on p "They see a cake and want to eat it so they go ahead and eat the entire cake." at bounding box center [630, 227] width 357 height 31
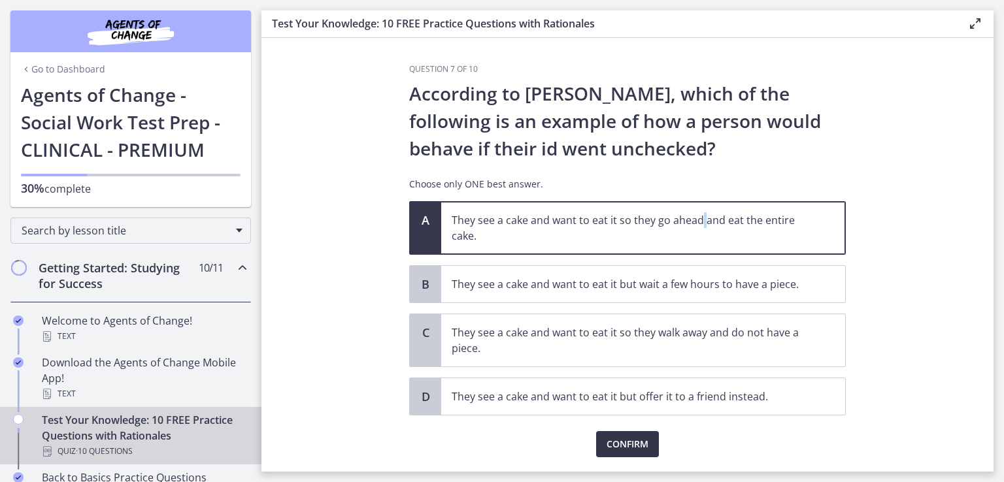
click at [622, 448] on span "Confirm" at bounding box center [627, 445] width 42 height 16
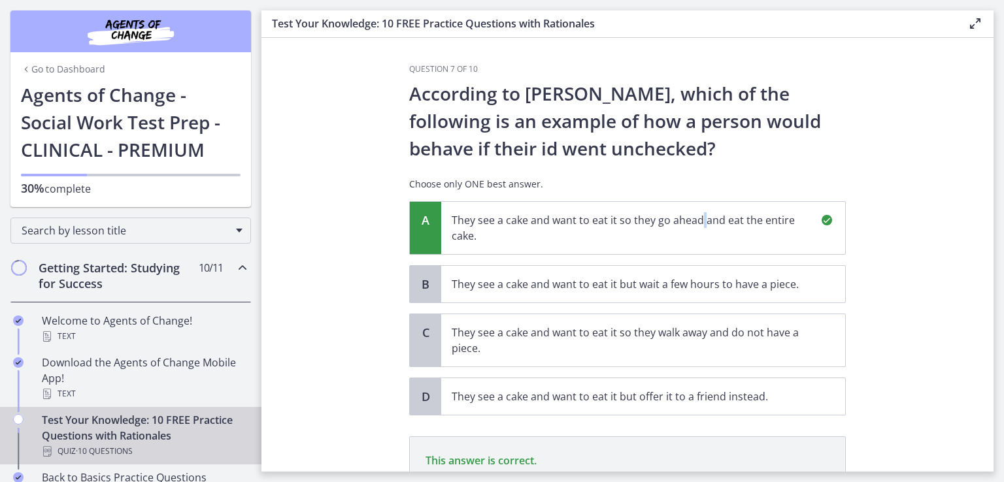
scroll to position [174, 0]
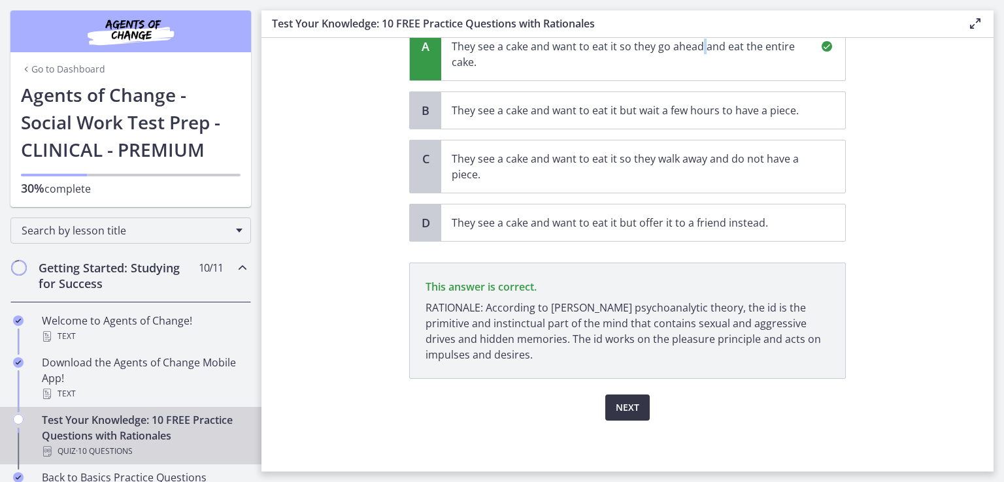
click at [616, 406] on span "Next" at bounding box center [628, 408] width 24 height 16
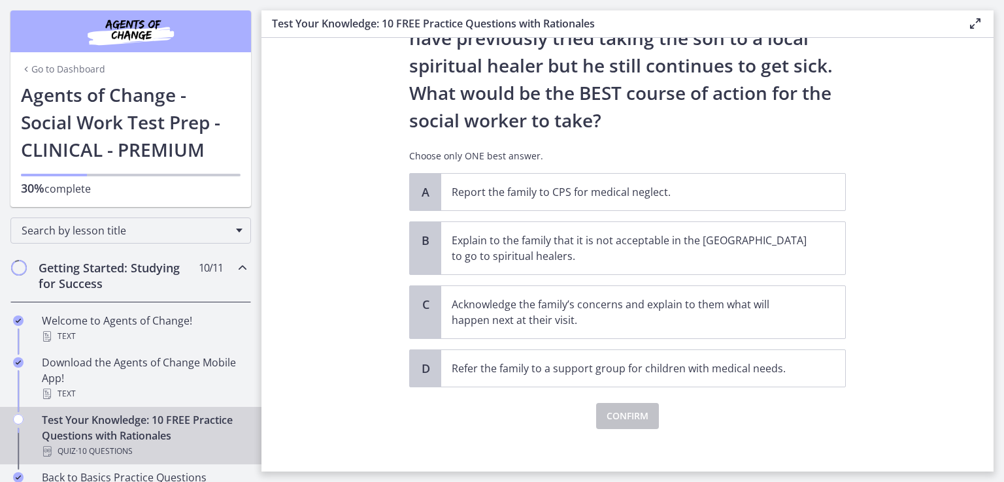
scroll to position [256, 0]
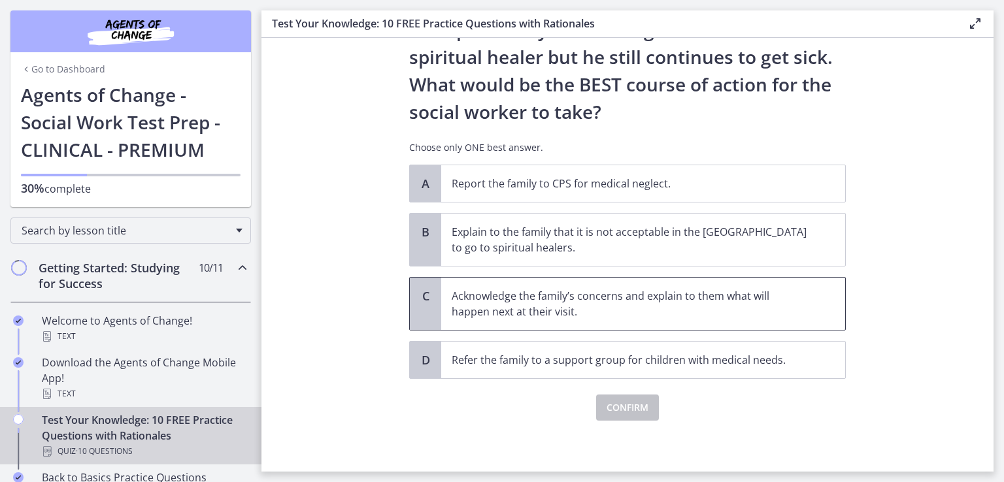
click at [540, 307] on p "Acknowledge the family’s concerns and explain to them what will happen next at …" at bounding box center [630, 303] width 357 height 31
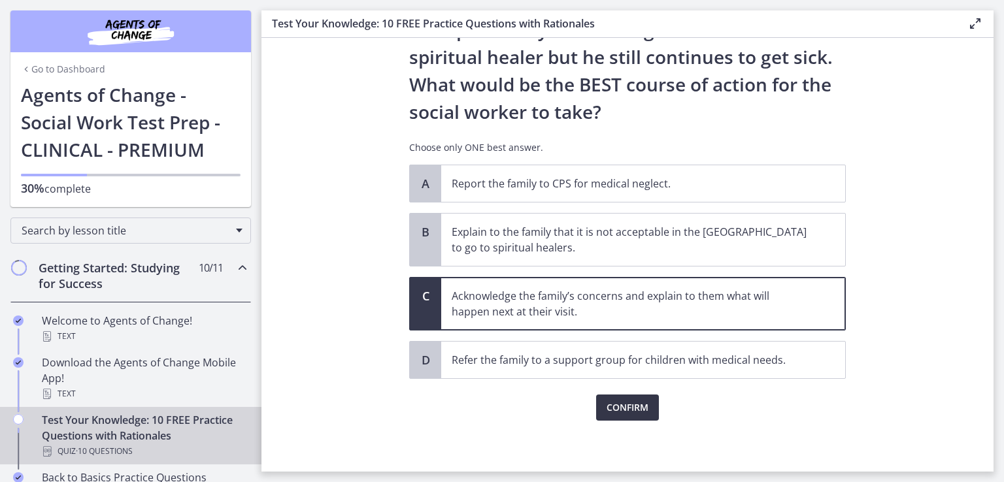
click at [625, 405] on span "Confirm" at bounding box center [627, 408] width 42 height 16
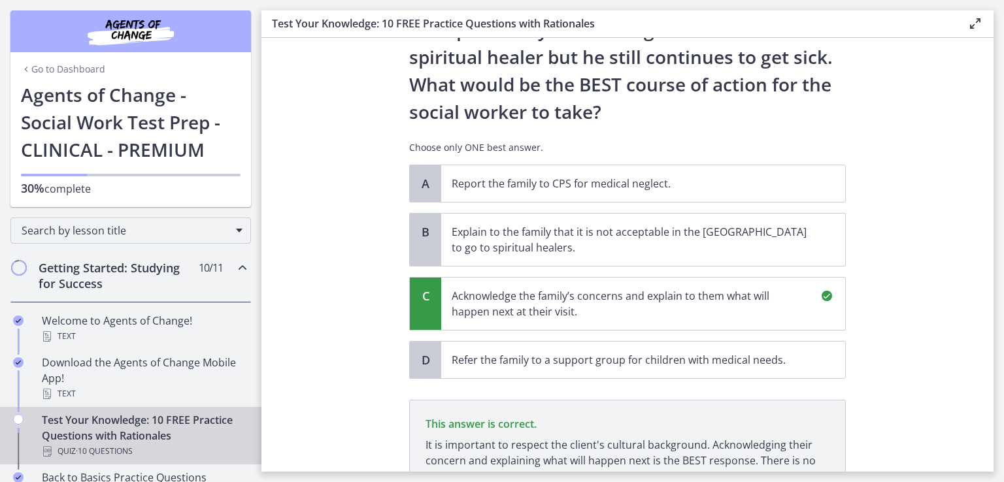
scroll to position [409, 0]
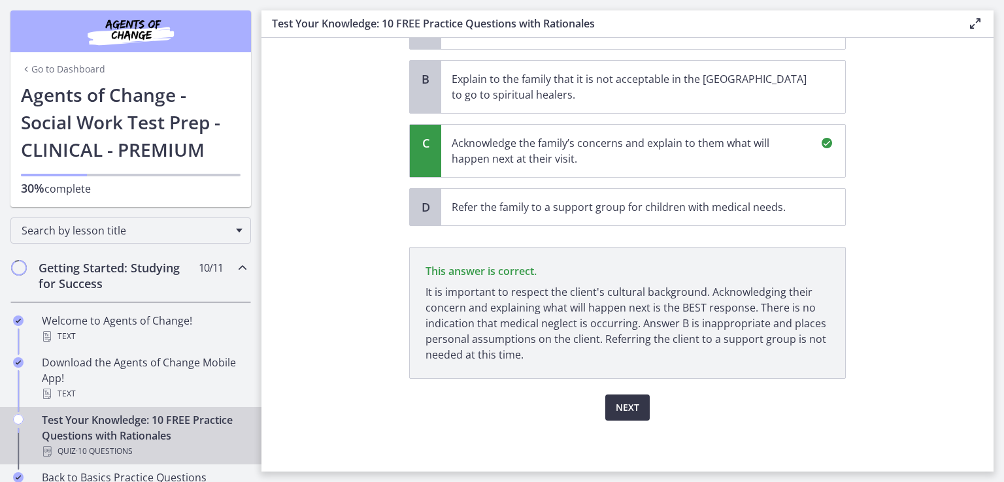
click at [625, 406] on span "Next" at bounding box center [628, 408] width 24 height 16
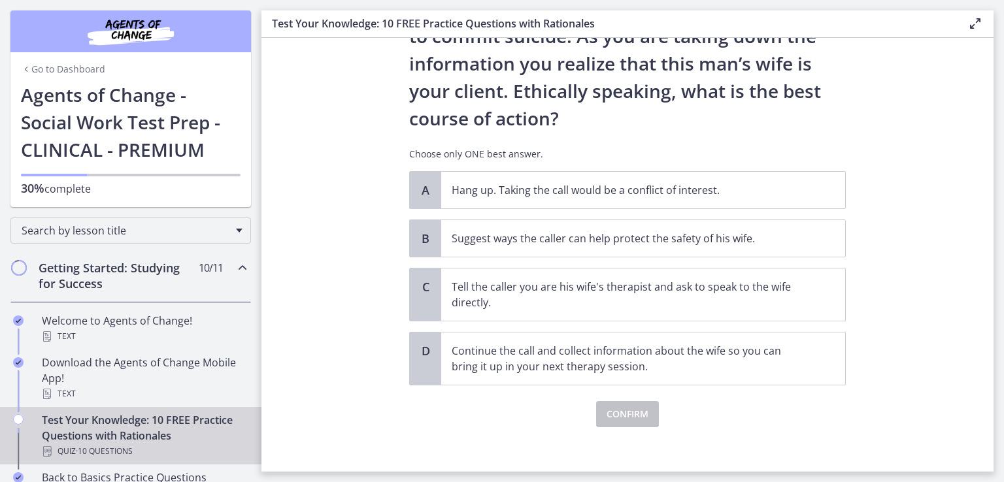
scroll to position [174, 0]
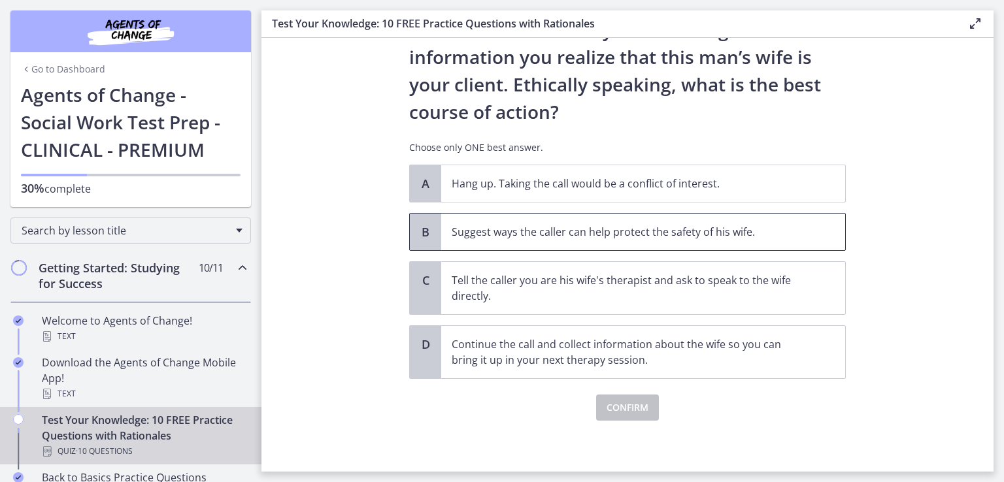
click at [567, 233] on p "Suggest ways the caller can help protect the safety of his wife." at bounding box center [630, 232] width 357 height 16
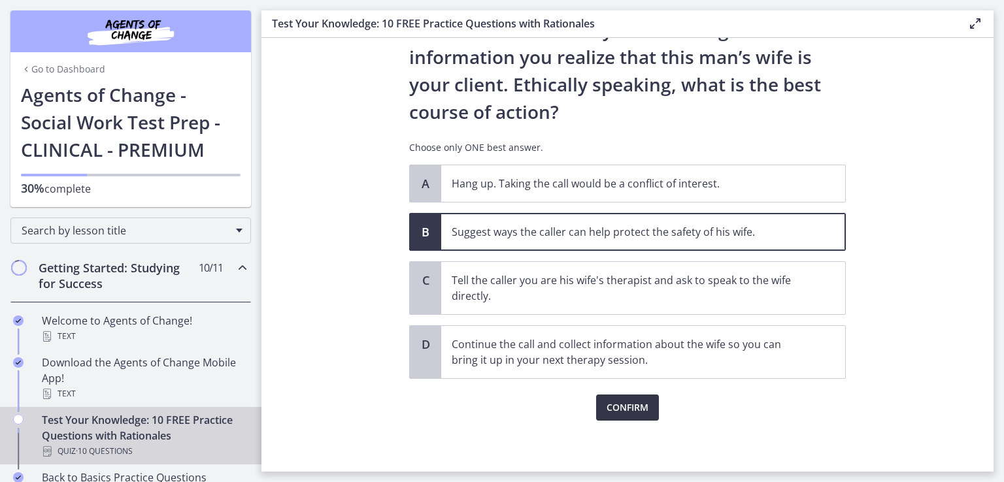
click at [622, 403] on span "Confirm" at bounding box center [627, 408] width 42 height 16
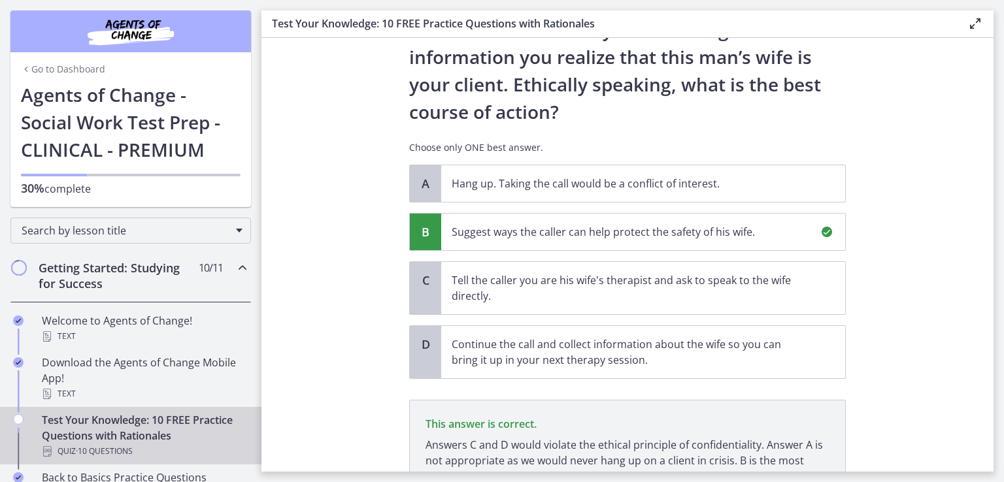
scroll to position [295, 0]
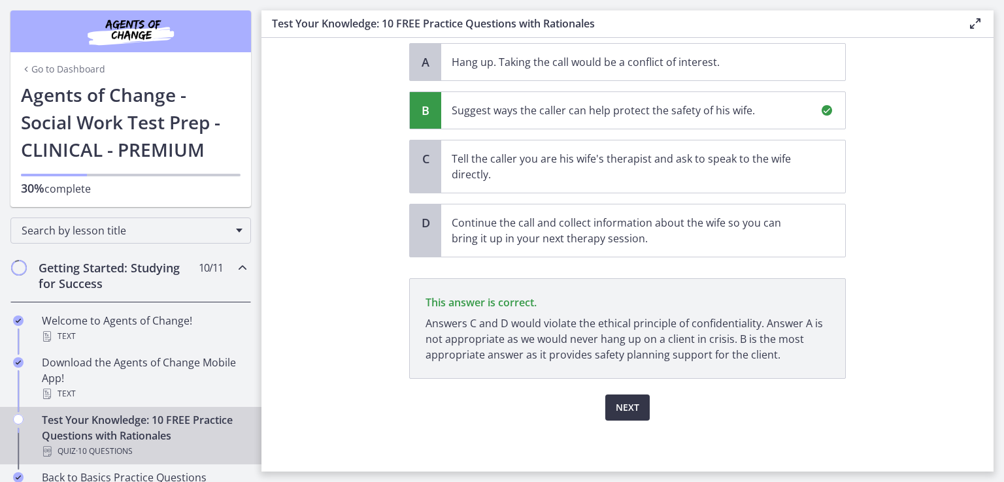
click at [625, 403] on span "Next" at bounding box center [628, 408] width 24 height 16
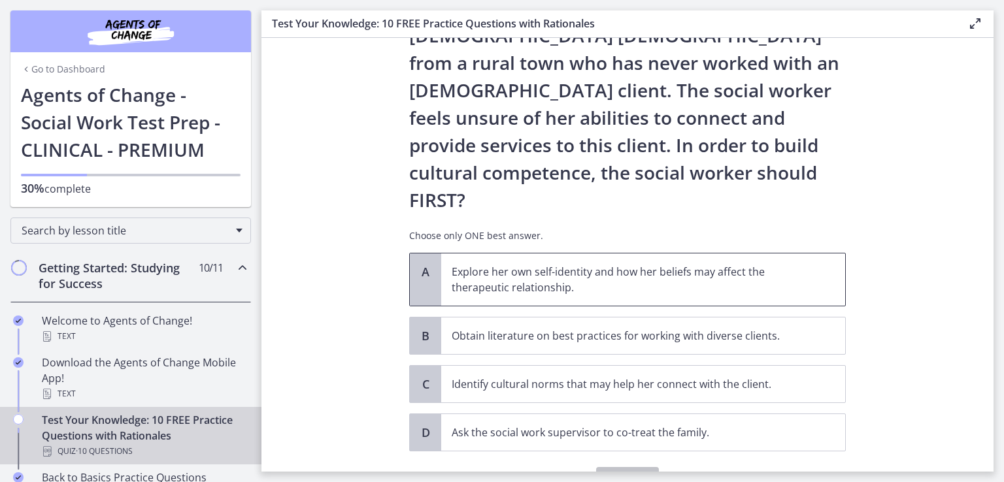
scroll to position [186, 0]
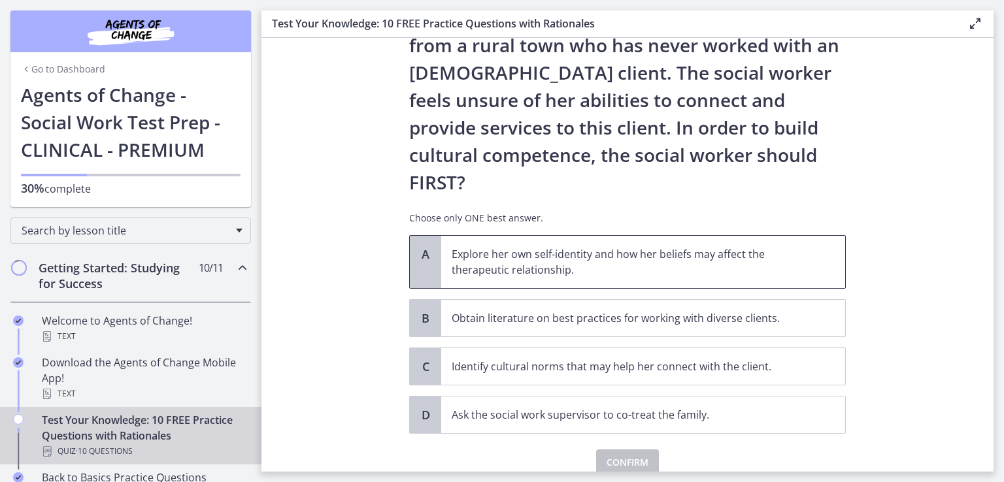
click at [578, 246] on p "Explore her own self-identity and how her beliefs may affect the therapeutic re…" at bounding box center [630, 261] width 357 height 31
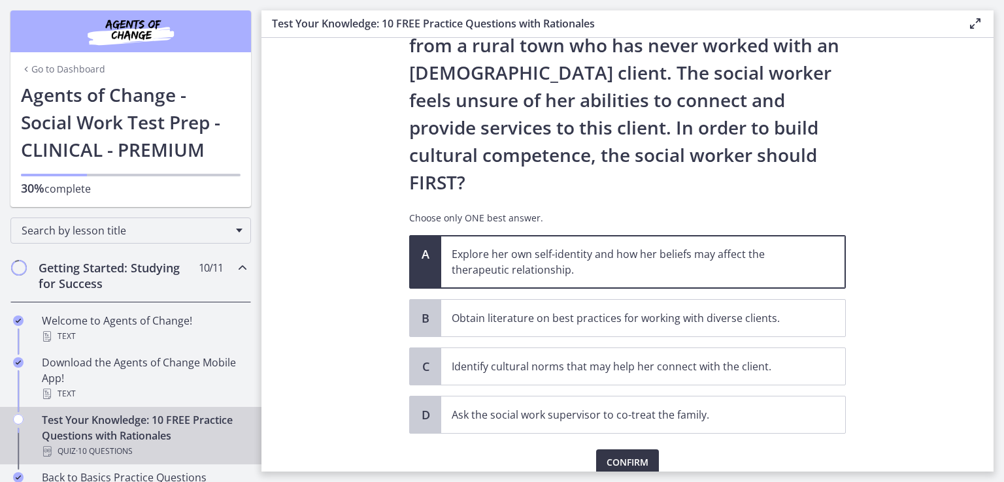
click at [620, 455] on span "Confirm" at bounding box center [627, 463] width 42 height 16
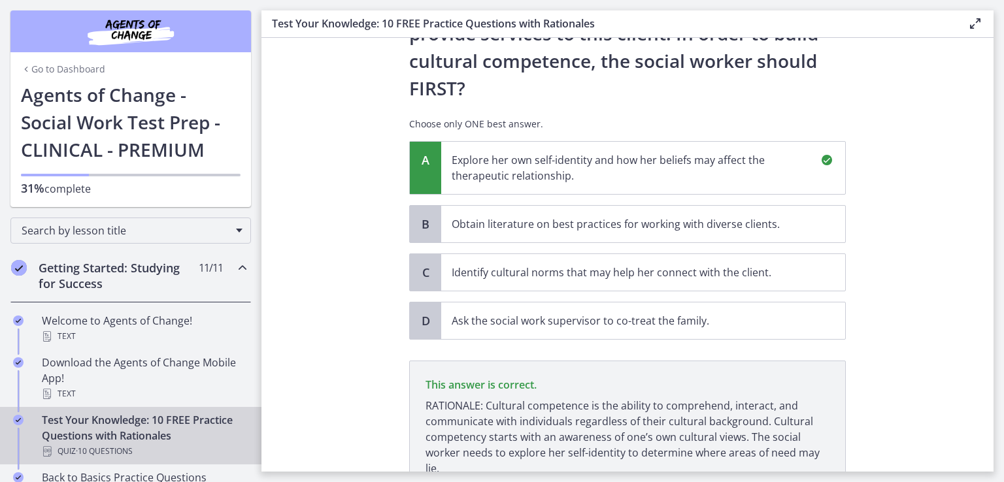
scroll to position [339, 0]
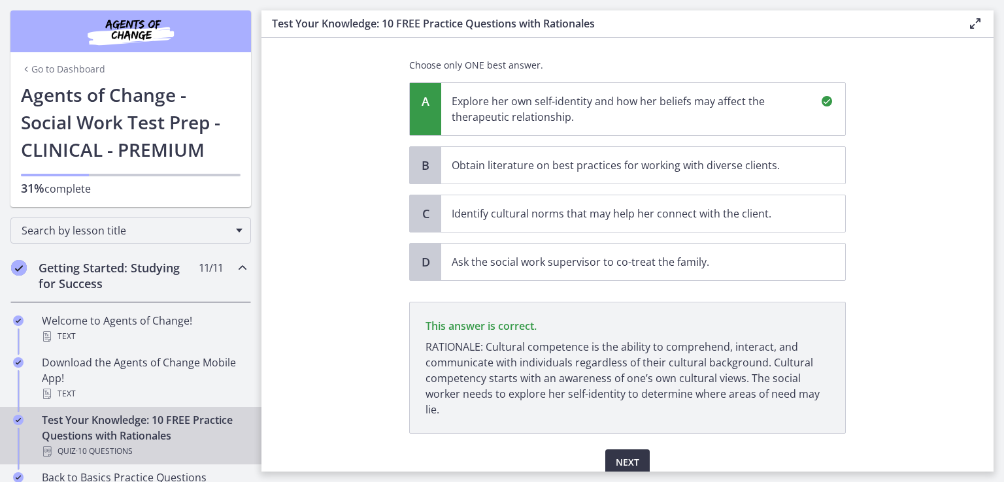
click at [627, 455] on span "Next" at bounding box center [628, 463] width 24 height 16
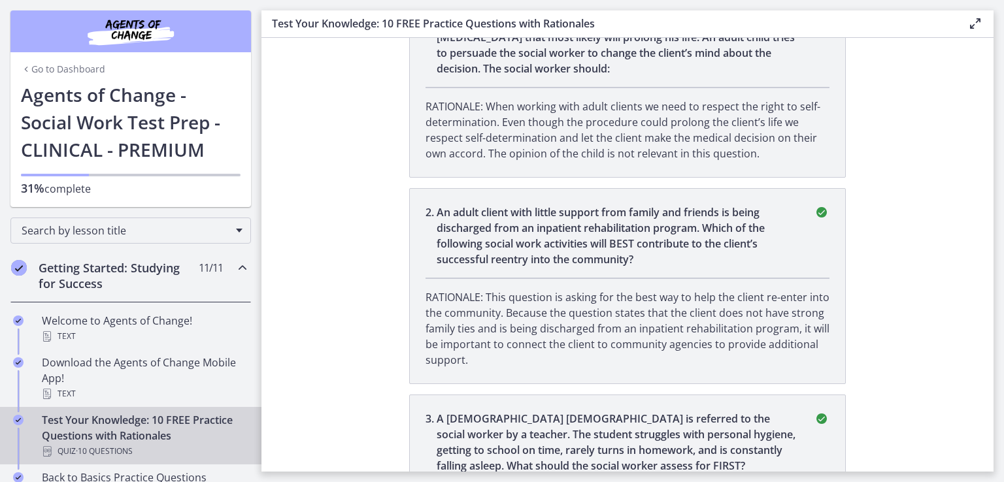
scroll to position [0, 0]
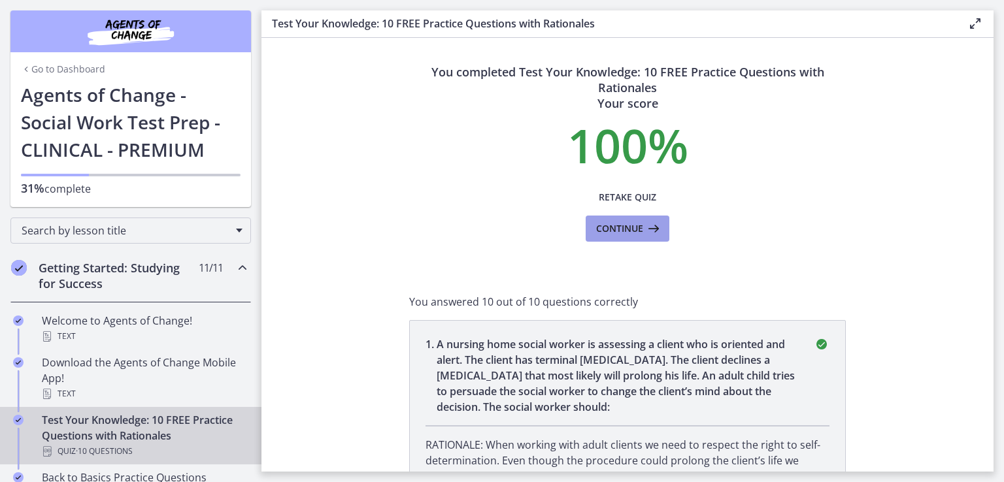
click at [633, 228] on span "Continue" at bounding box center [619, 229] width 47 height 16
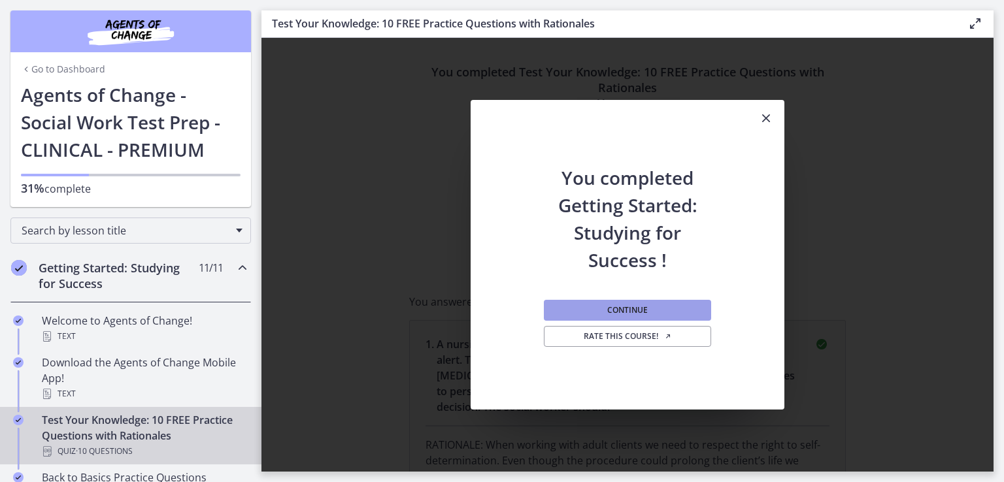
click at [625, 309] on span "Continue" at bounding box center [627, 310] width 41 height 10
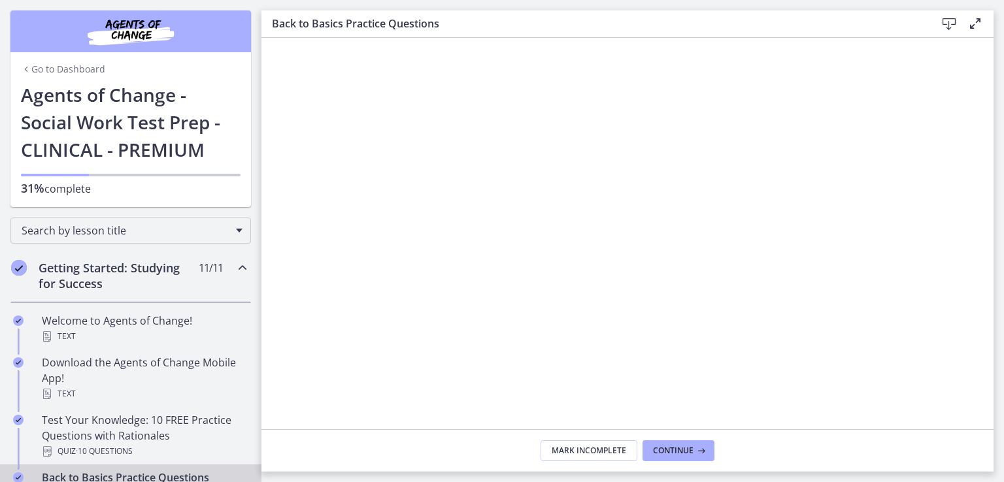
click at [950, 20] on icon at bounding box center [949, 24] width 16 height 16
